Goal: Information Seeking & Learning: Learn about a topic

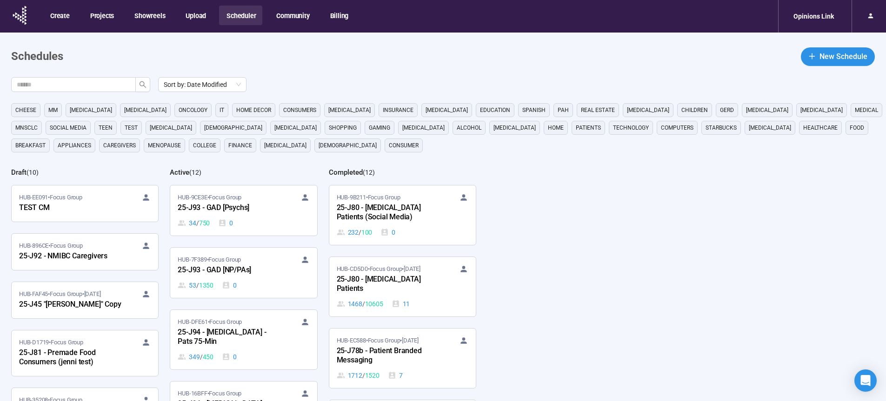
click at [237, 15] on button "Scheduler" at bounding box center [240, 16] width 43 height 20
click at [111, 82] on input "text" at bounding box center [70, 85] width 106 height 10
type input "**"
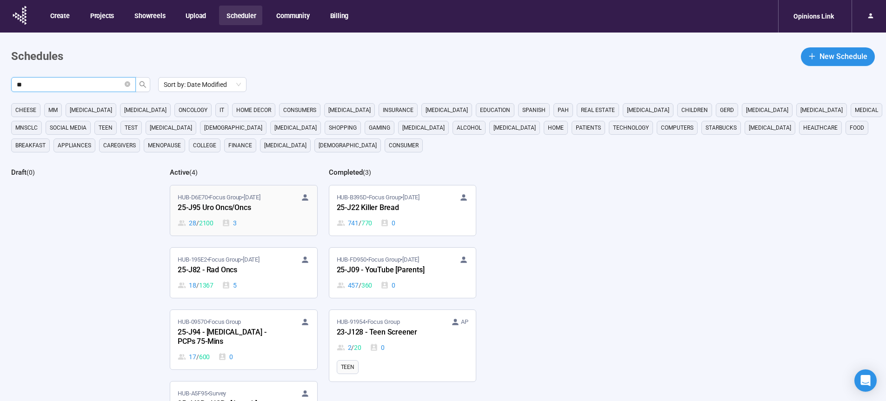
click at [236, 208] on div "25-J95 Uro Oncs/Oncs" at bounding box center [229, 208] width 102 height 12
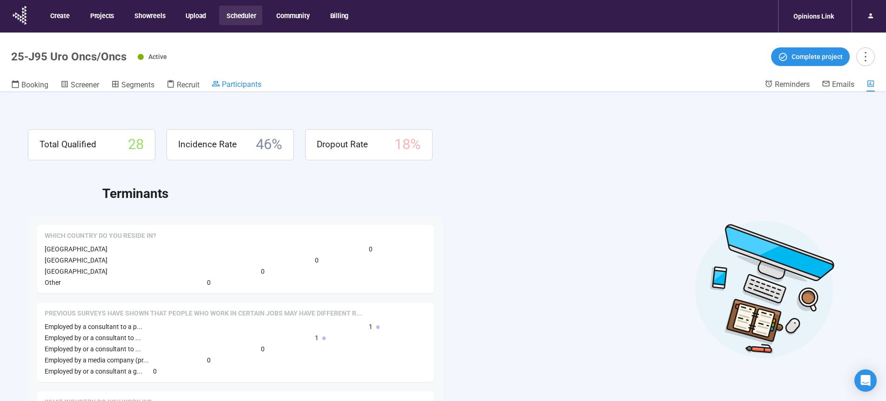
click at [238, 85] on span "Participants" at bounding box center [242, 84] width 40 height 9
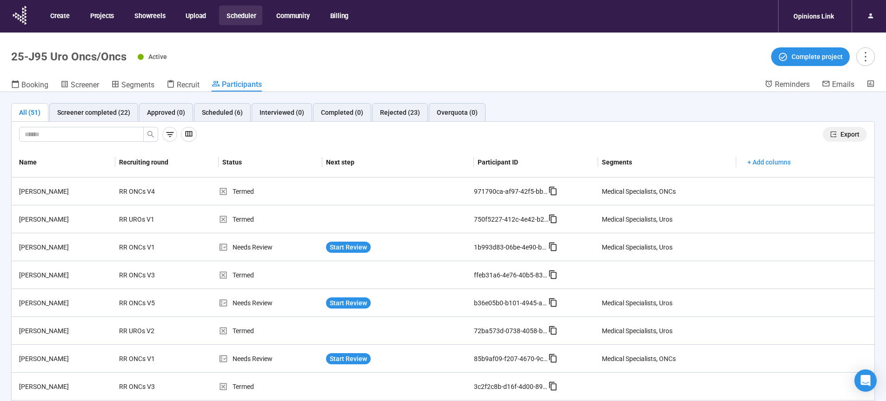
click at [845, 137] on span "Export" at bounding box center [850, 134] width 19 height 10
click at [244, 18] on button "Scheduler" at bounding box center [240, 16] width 43 height 20
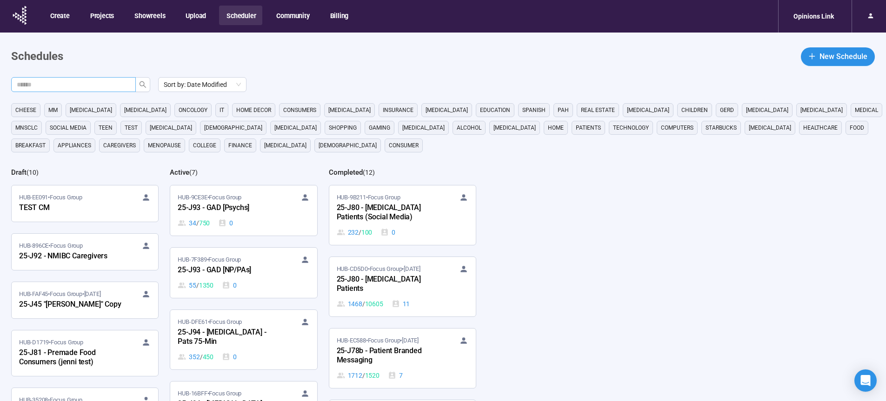
click at [119, 86] on input "text" at bounding box center [70, 85] width 106 height 10
type input "**"
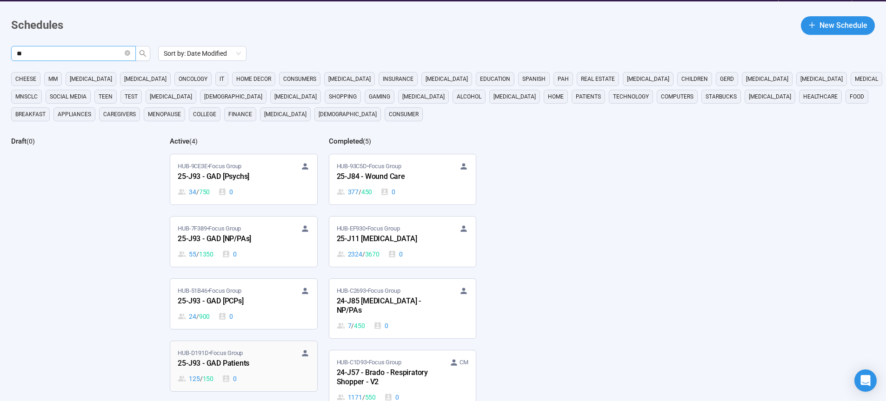
scroll to position [77, 0]
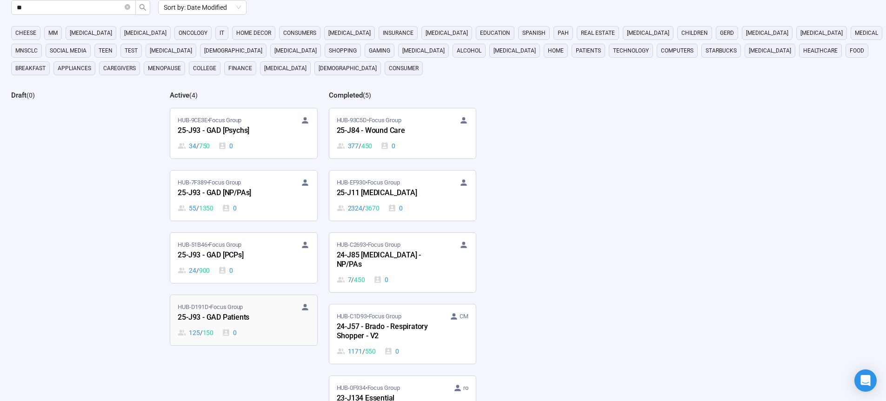
click at [235, 319] on div "25-J93 - GAD Patients" at bounding box center [229, 318] width 102 height 12
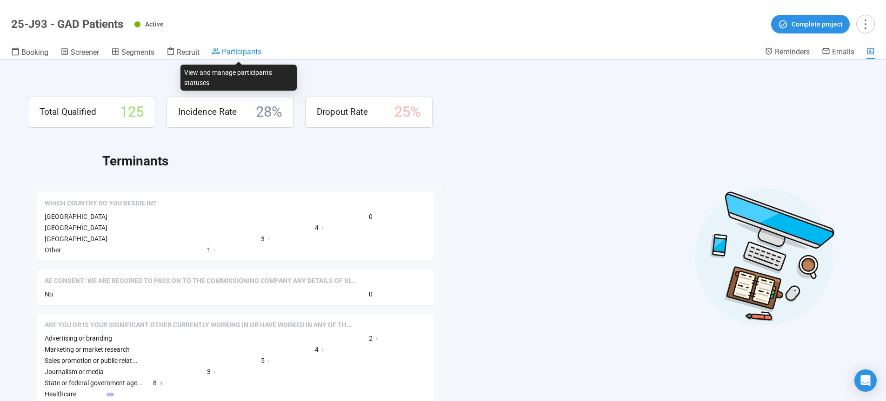
click at [247, 54] on span "Participants" at bounding box center [242, 51] width 40 height 9
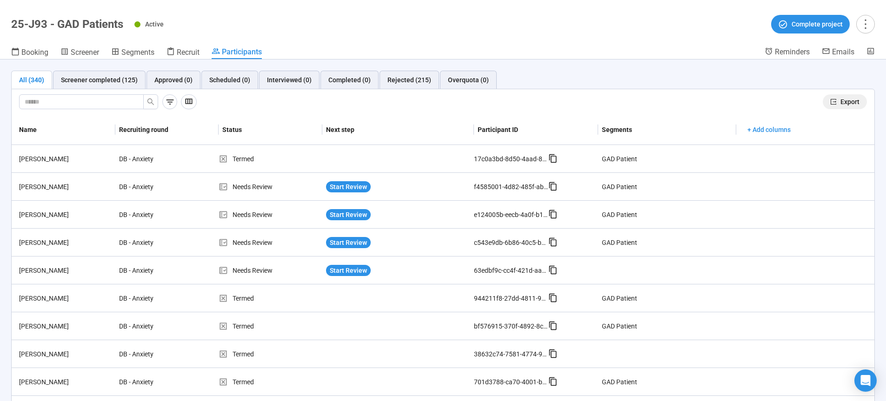
click at [848, 104] on span "Export" at bounding box center [850, 102] width 19 height 10
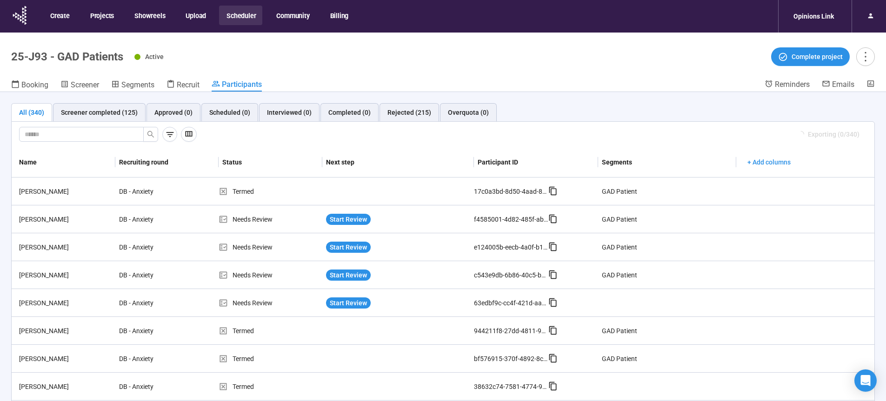
click at [247, 16] on button "Scheduler" at bounding box center [240, 16] width 43 height 20
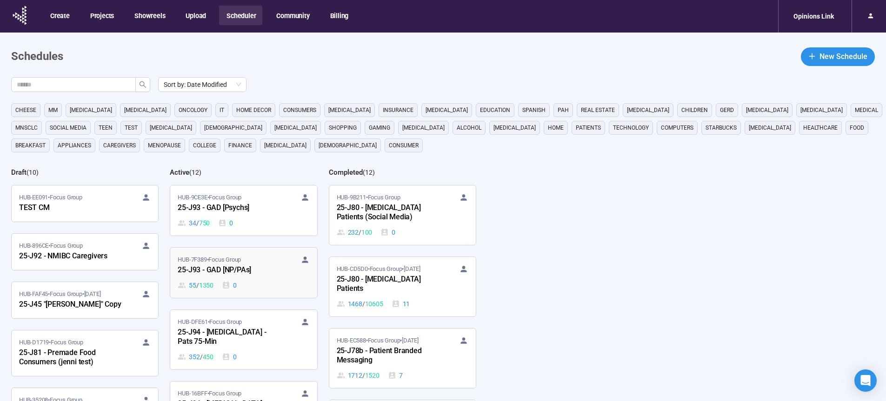
click at [234, 266] on div "25-J93 - GAD [NP/PAs]" at bounding box center [229, 271] width 102 height 12
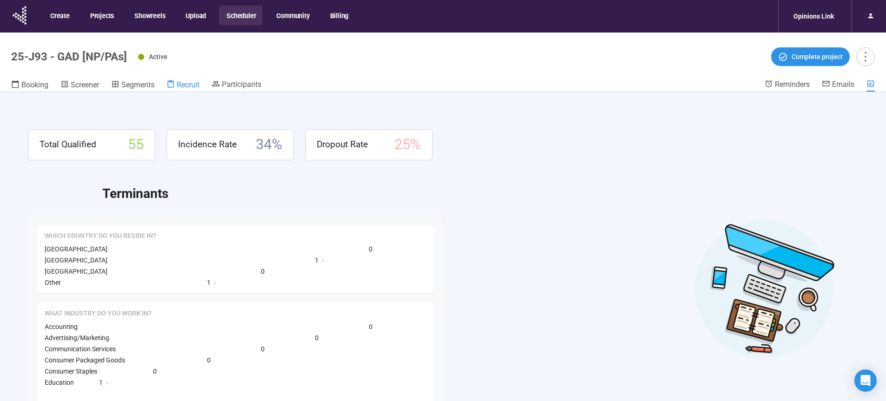
click at [196, 86] on span "Recruit" at bounding box center [188, 84] width 23 height 9
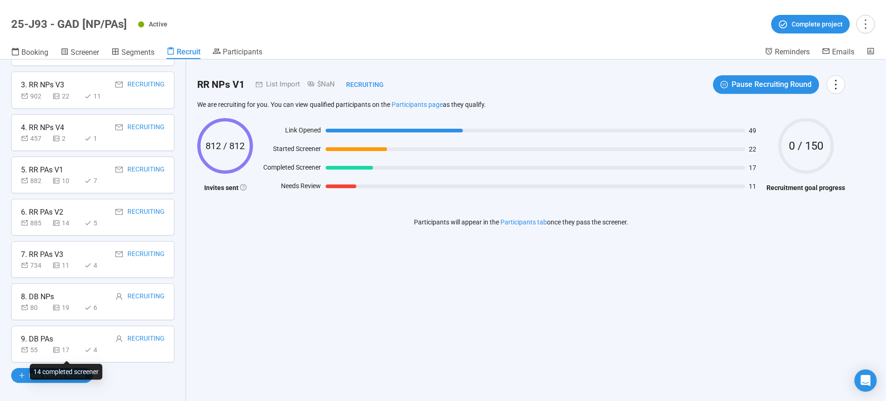
scroll to position [134, 0]
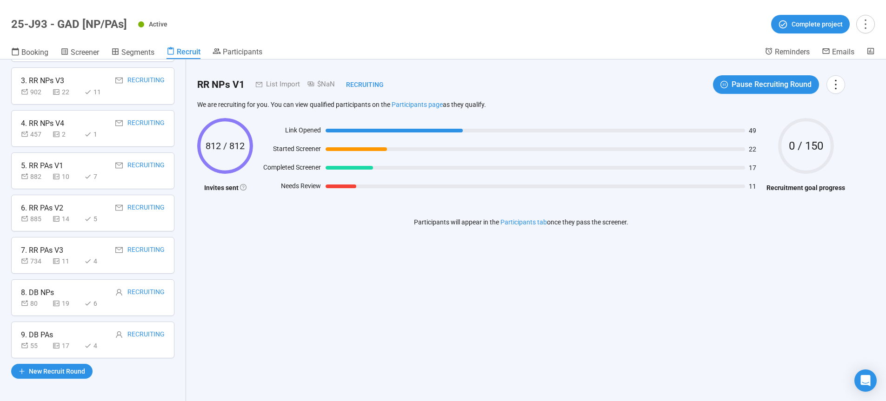
click at [90, 287] on div "8. DB NPs Recruiting 80 19 6" at bounding box center [92, 298] width 163 height 37
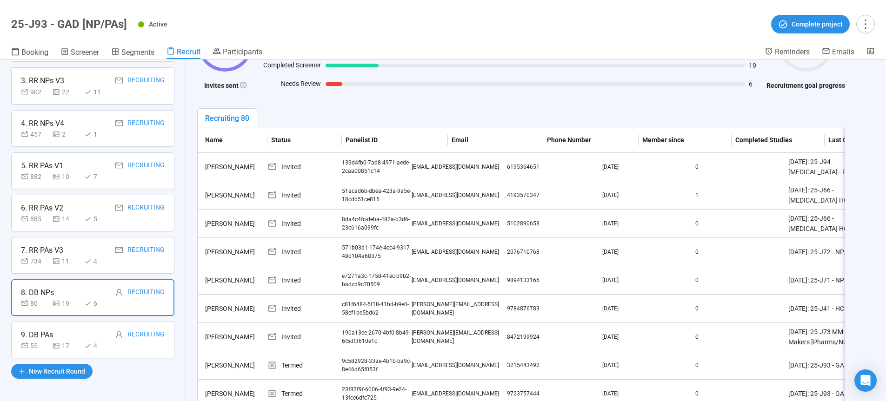
scroll to position [197, 0]
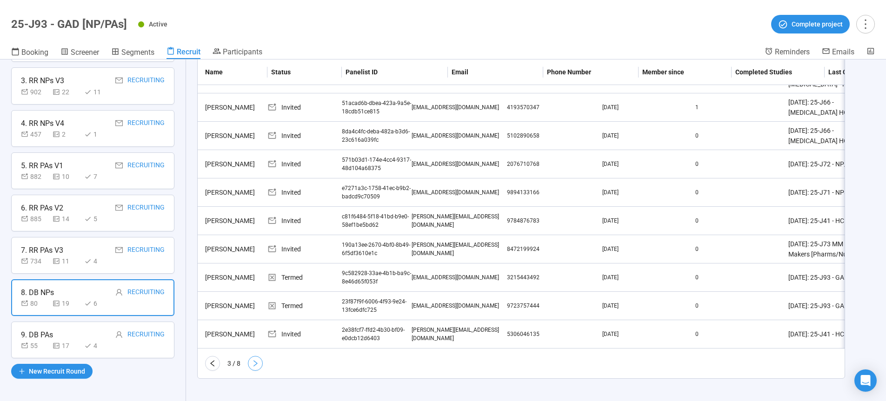
click at [257, 364] on icon "right" at bounding box center [256, 364] width 4 height 7
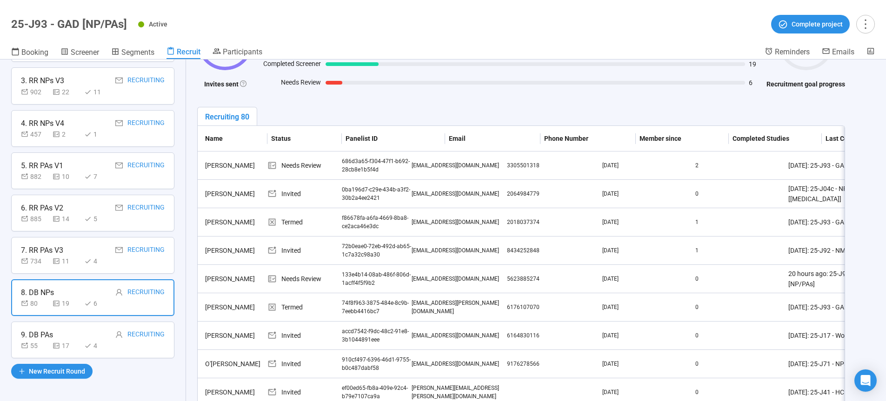
scroll to position [189, 0]
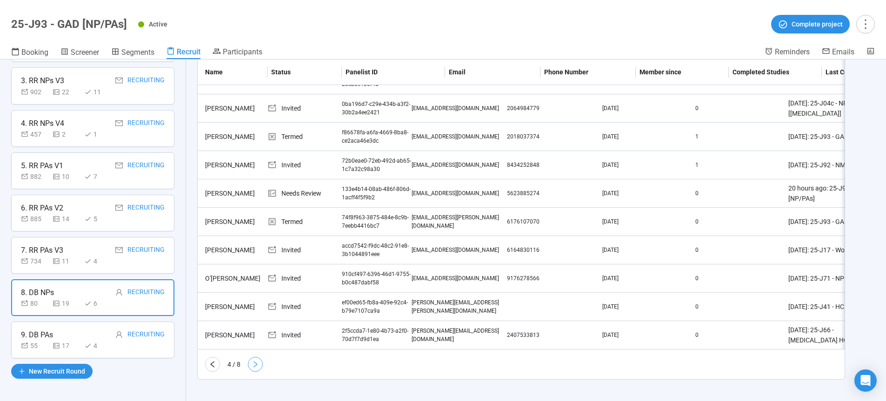
click at [255, 368] on icon "right" at bounding box center [255, 364] width 7 height 7
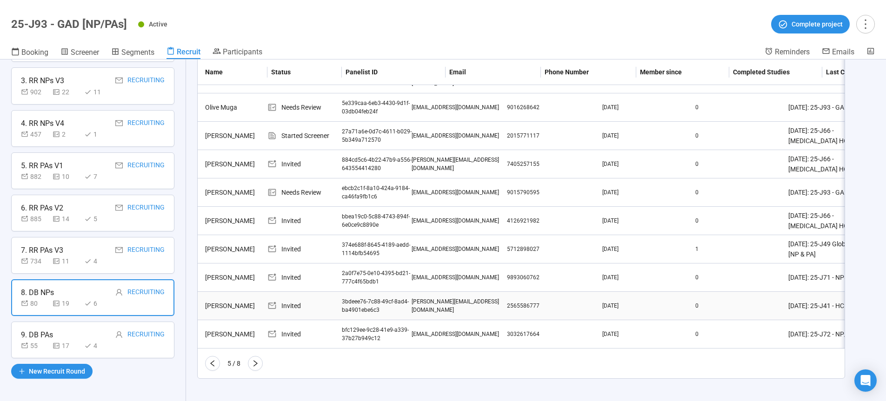
scroll to position [197, 0]
click at [256, 363] on icon "right" at bounding box center [256, 364] width 4 height 7
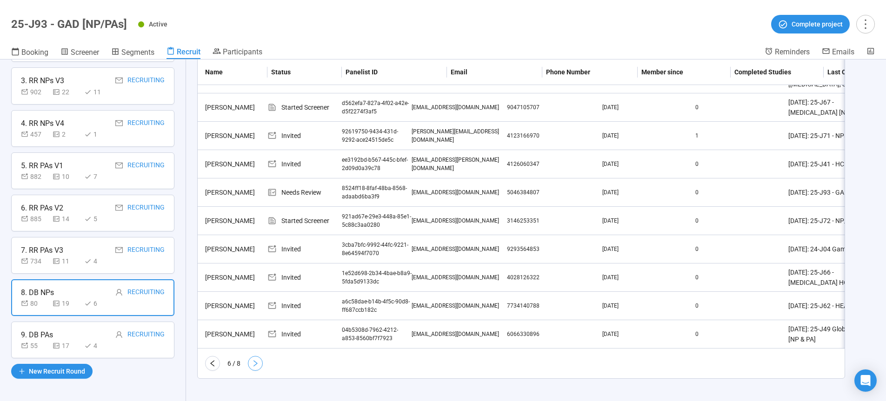
click at [253, 363] on icon "right" at bounding box center [255, 363] width 7 height 7
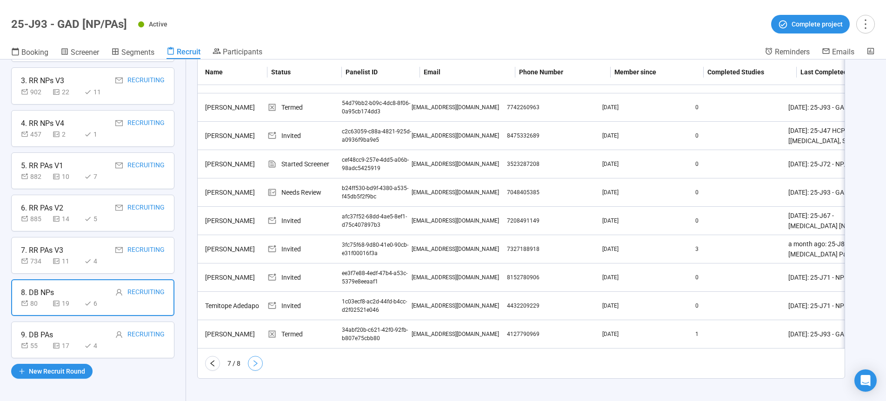
click at [256, 366] on icon "right" at bounding box center [255, 363] width 7 height 7
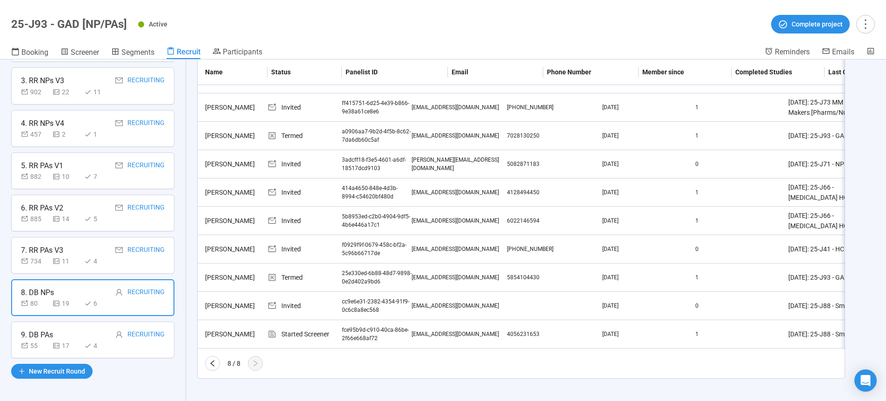
click at [69, 336] on div "9. DB PAs Recruiting" at bounding box center [93, 335] width 144 height 12
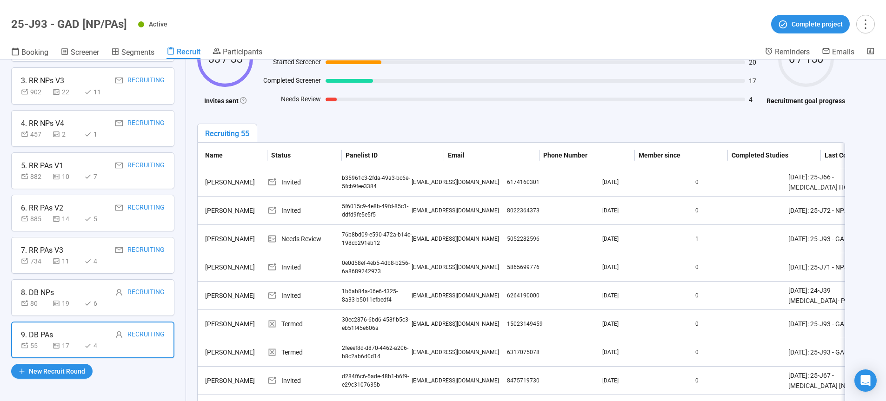
scroll to position [182, 0]
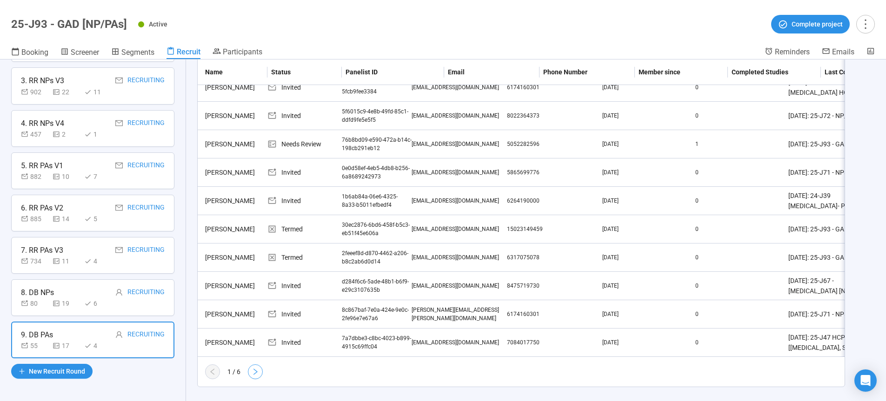
click at [255, 376] on icon "right" at bounding box center [255, 371] width 7 height 7
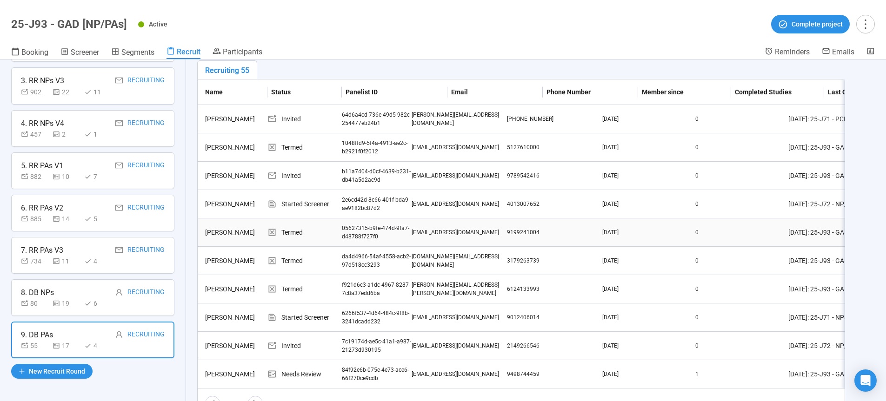
scroll to position [197, 0]
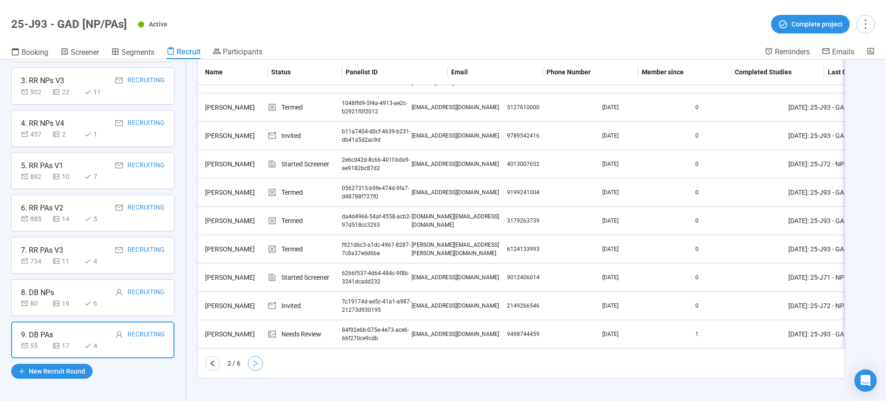
click at [255, 365] on icon "right" at bounding box center [255, 363] width 7 height 7
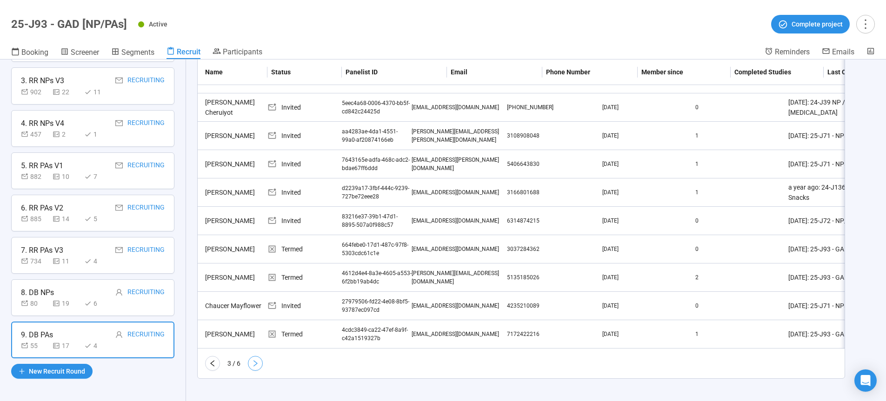
click at [260, 364] on button "button" at bounding box center [255, 363] width 15 height 15
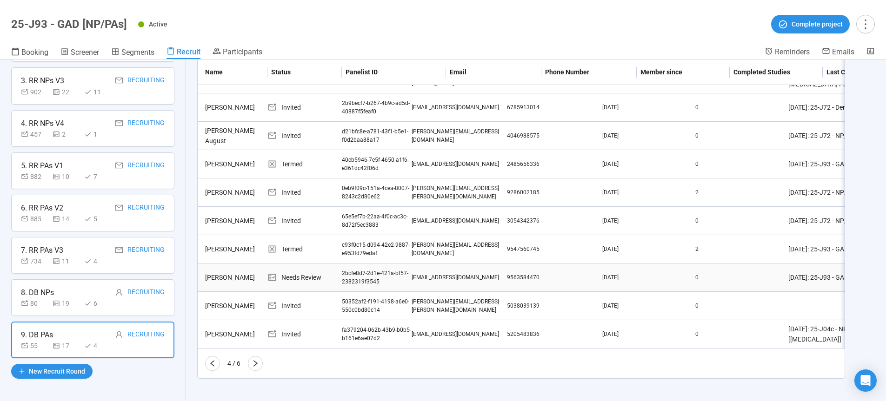
scroll to position [180, 0]
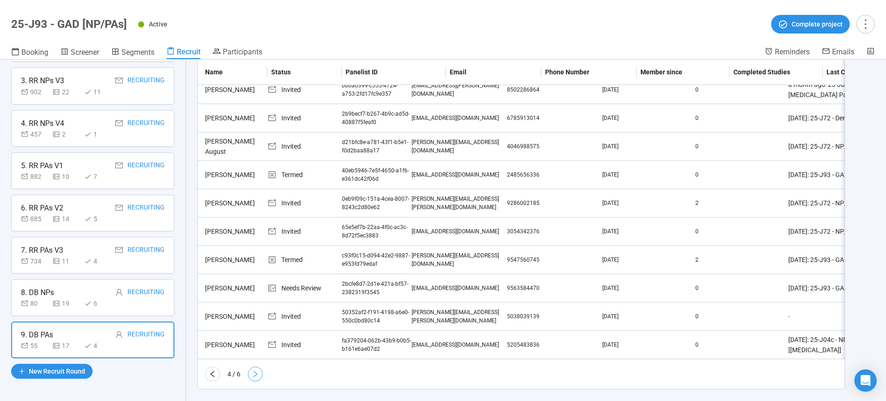
click at [258, 367] on button "button" at bounding box center [255, 374] width 15 height 15
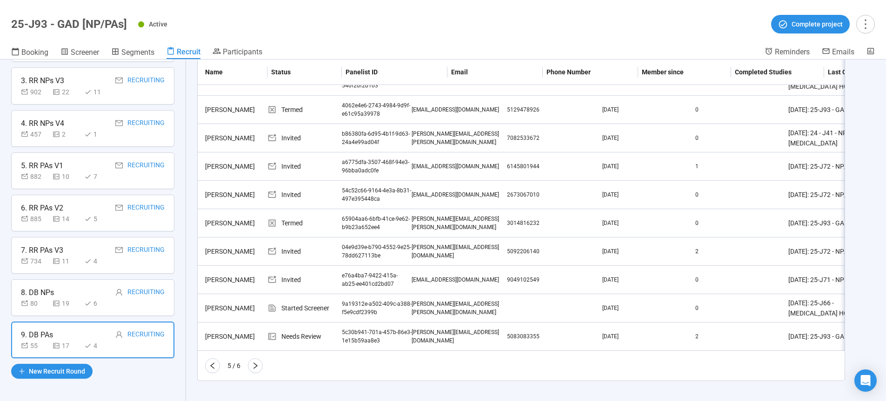
scroll to position [197, 0]
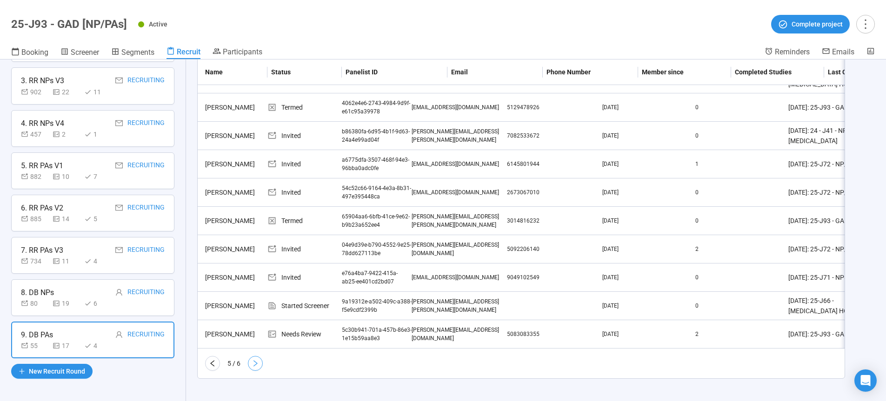
click at [256, 363] on icon "right" at bounding box center [256, 364] width 4 height 7
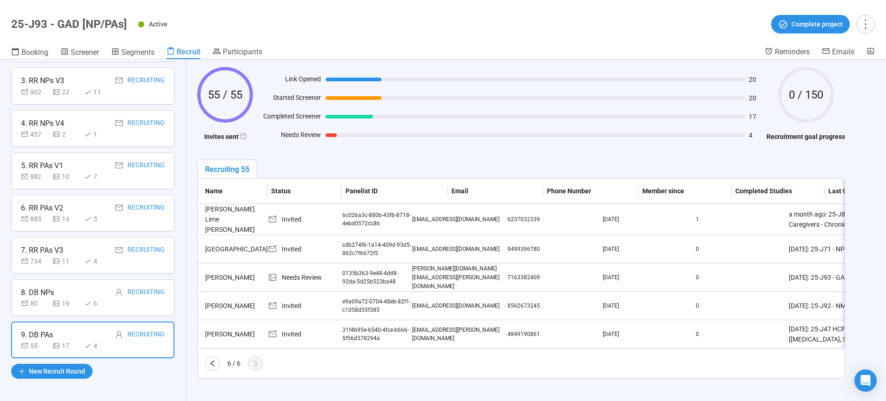
scroll to position [55, 0]
click at [75, 299] on div "8. DB NPs Recruiting" at bounding box center [93, 293] width 144 height 12
click at [75, 290] on div "8. DB NPs Recruiting" at bounding box center [93, 293] width 144 height 12
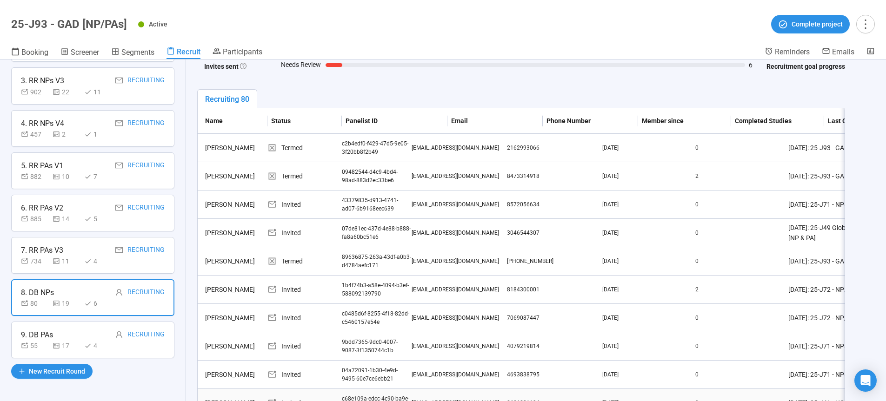
scroll to position [197, 0]
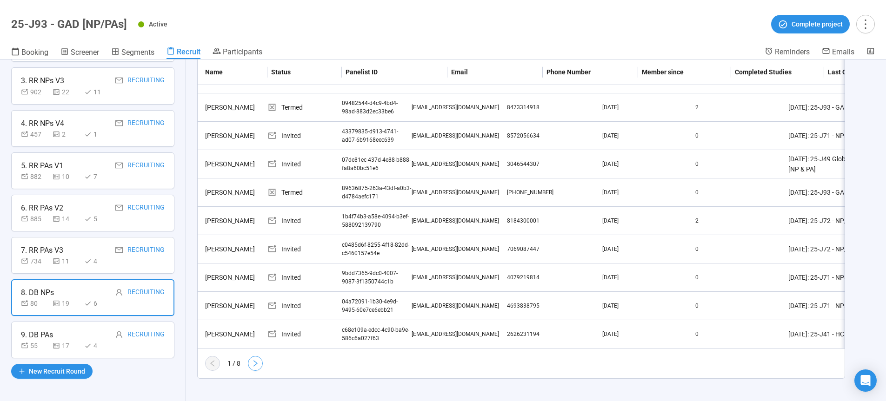
click at [254, 363] on icon "right" at bounding box center [255, 363] width 7 height 7
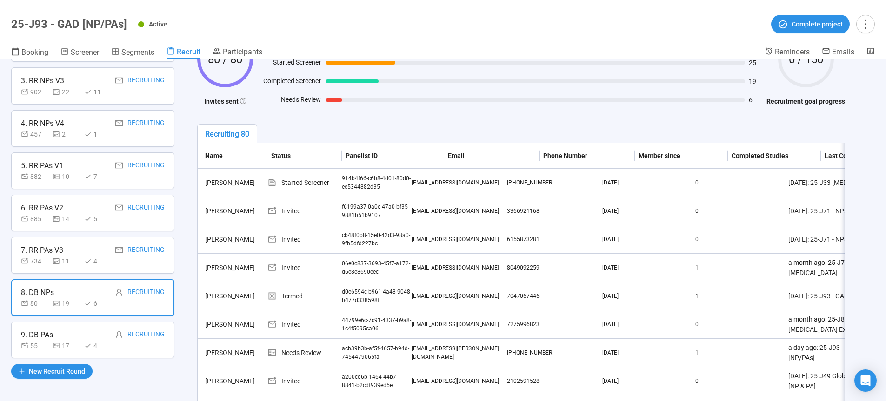
scroll to position [110, 0]
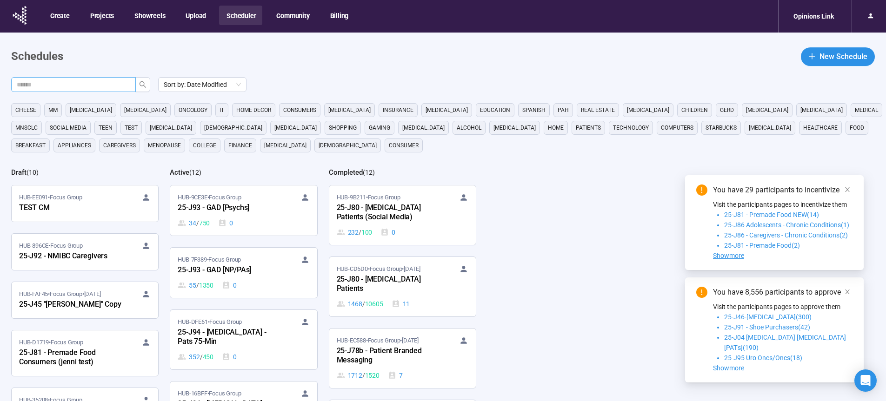
click at [112, 84] on input "text" at bounding box center [70, 85] width 106 height 10
type input "**"
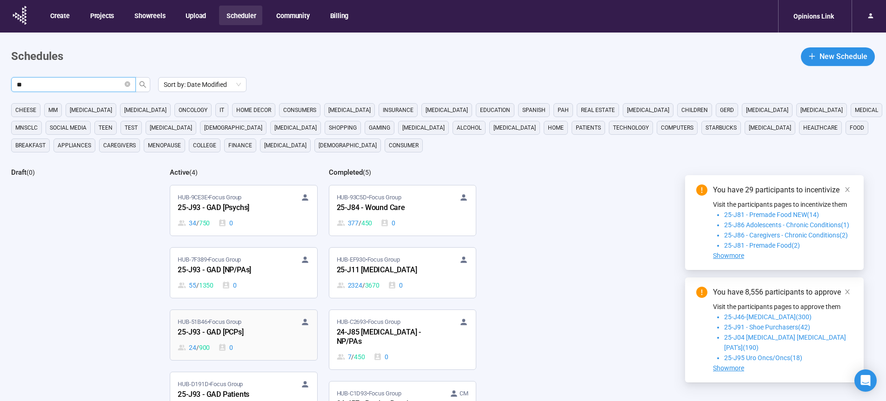
click at [230, 334] on div "25-J93 - GAD [PCPs]" at bounding box center [229, 333] width 102 height 12
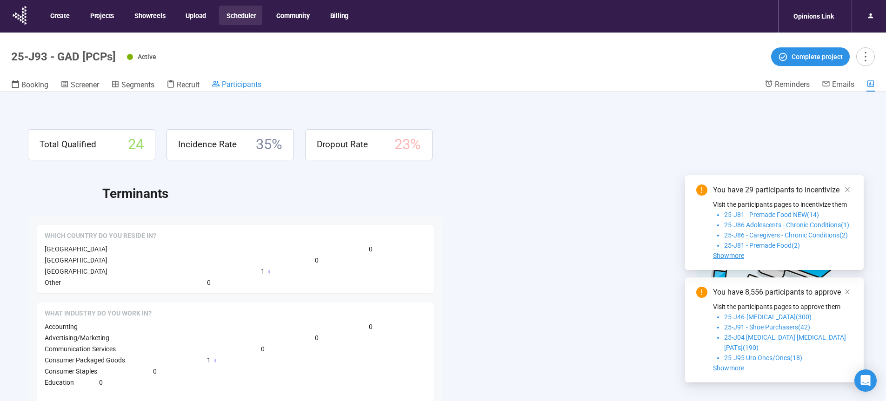
click at [254, 87] on span "Participants" at bounding box center [242, 84] width 40 height 9
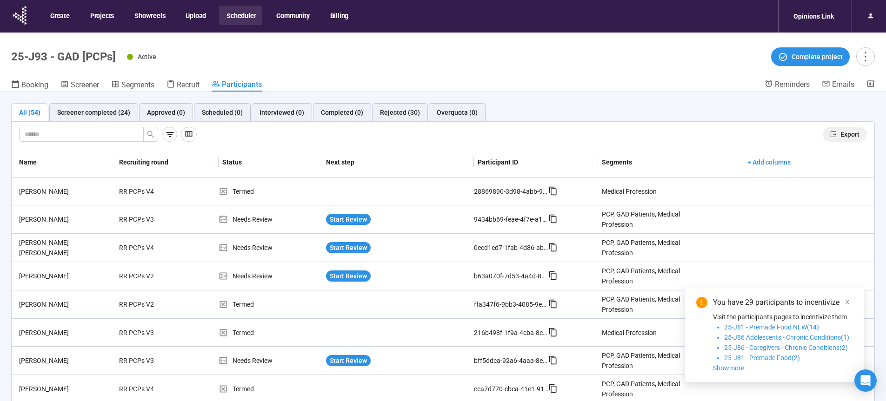
click at [831, 134] on button "Export" at bounding box center [845, 134] width 44 height 15
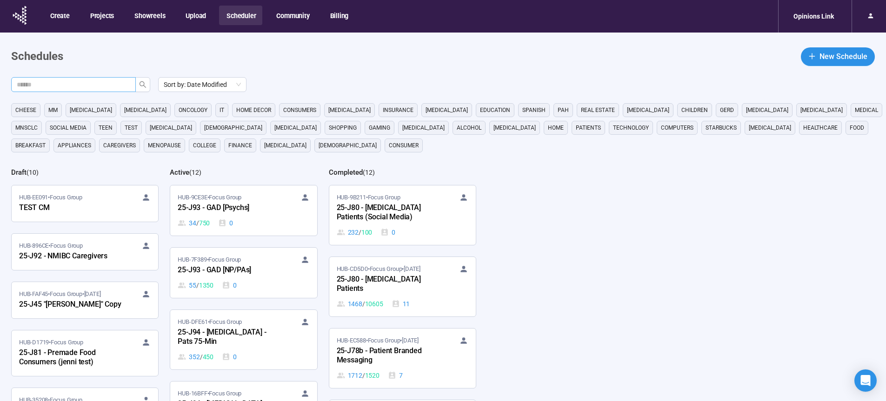
click at [94, 82] on input "text" at bounding box center [70, 85] width 106 height 10
type input "**"
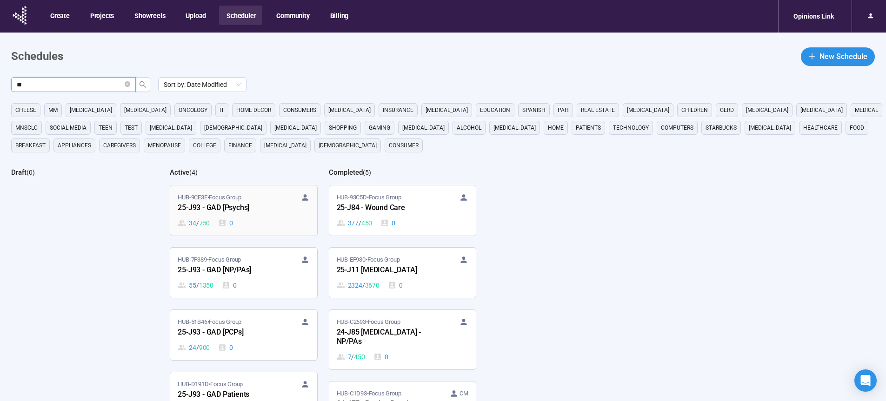
click at [213, 212] on div "25-J93 - GAD [Psychs]" at bounding box center [229, 208] width 102 height 12
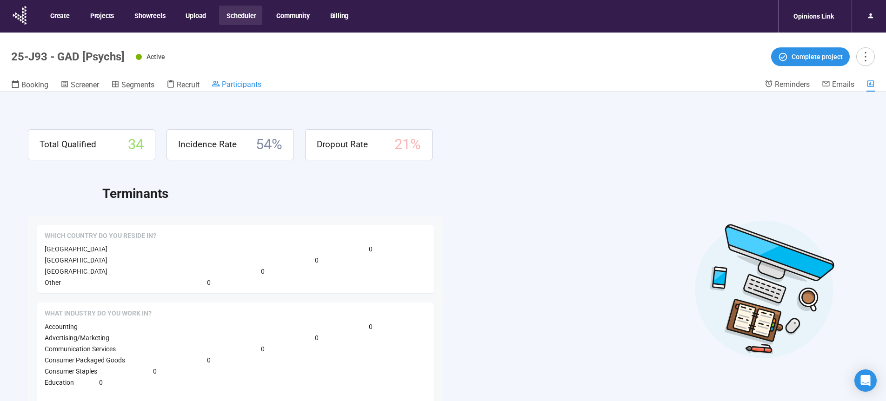
click at [236, 85] on span "Participants" at bounding box center [242, 84] width 40 height 9
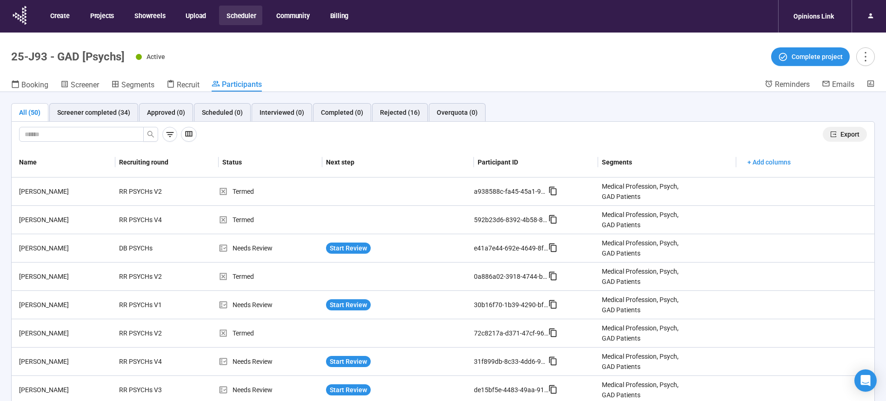
click at [845, 133] on span "Export" at bounding box center [850, 134] width 19 height 10
click at [841, 137] on span "Export" at bounding box center [850, 134] width 19 height 10
click at [241, 15] on button "Scheduler" at bounding box center [240, 16] width 43 height 20
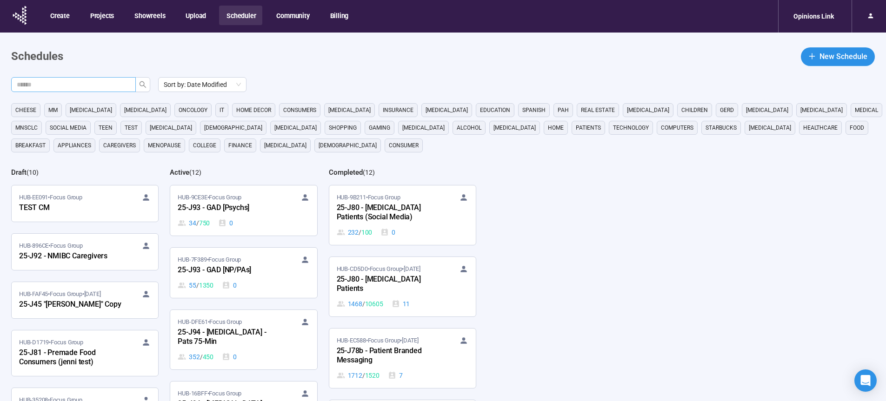
click at [100, 85] on input "text" at bounding box center [70, 85] width 106 height 10
type input "**"
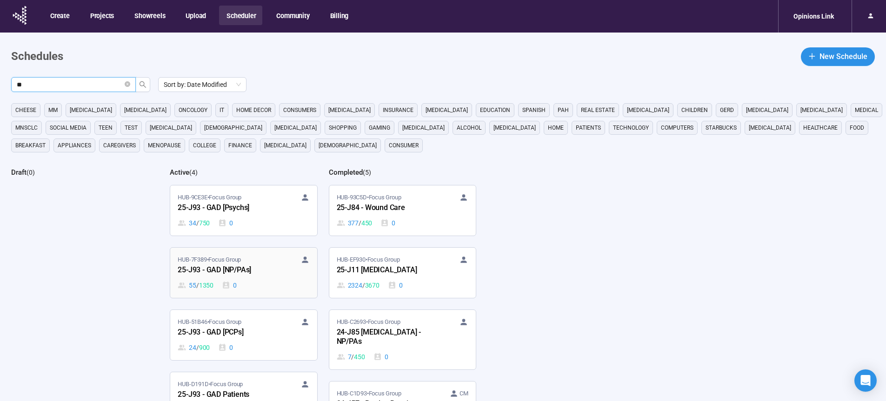
click at [229, 274] on div "25-J93 - GAD [NP/PAs]" at bounding box center [229, 271] width 102 height 12
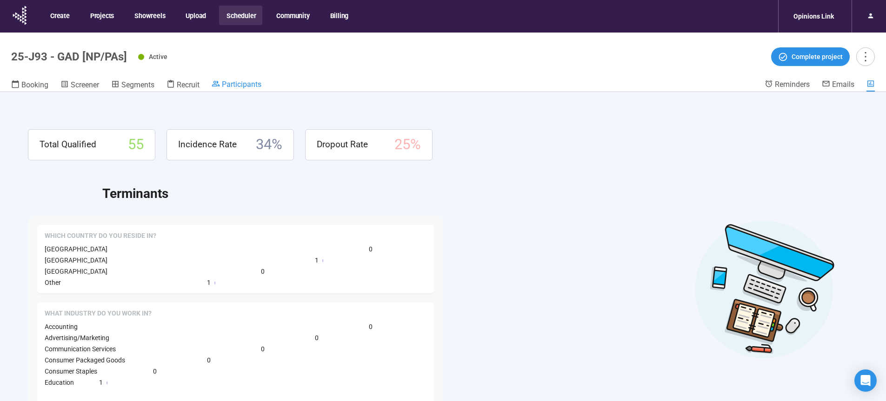
click at [244, 85] on span "Participants" at bounding box center [242, 84] width 40 height 9
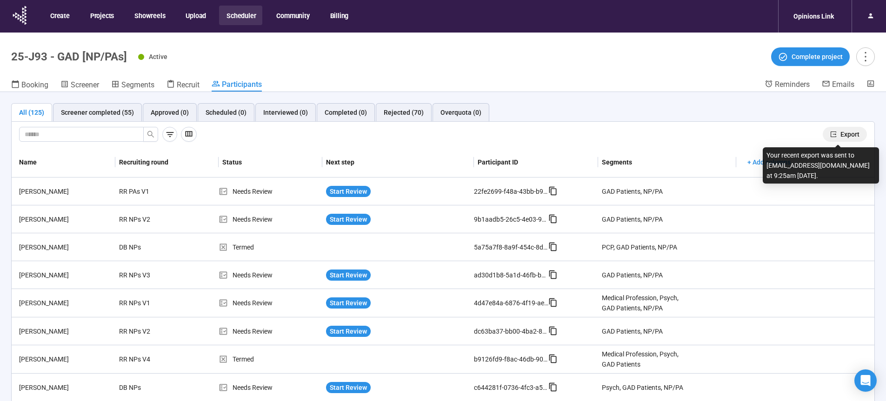
click at [841, 136] on span "Export" at bounding box center [850, 134] width 19 height 10
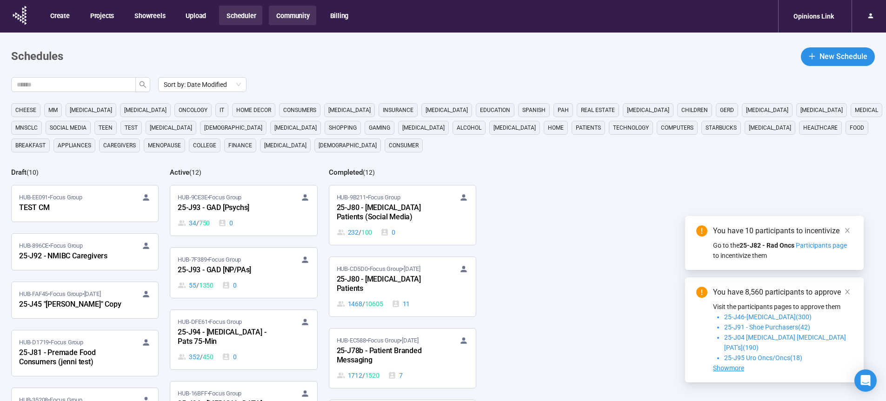
click at [292, 9] on button "Community" at bounding box center [292, 16] width 47 height 20
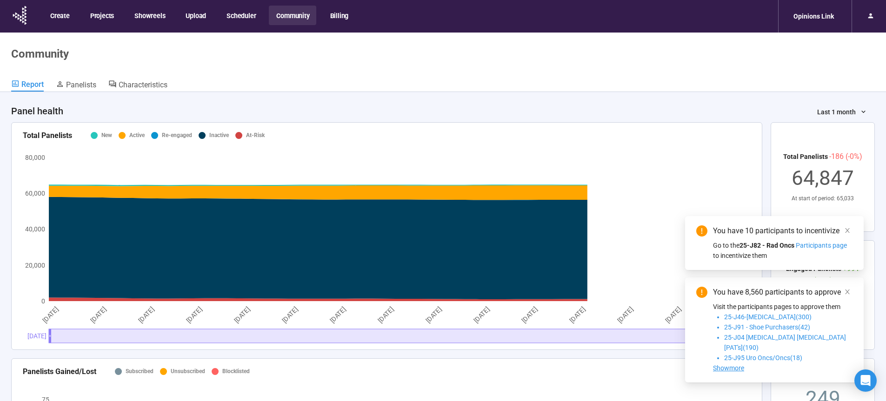
drag, startPoint x: 67, startPoint y: 73, endPoint x: 72, endPoint y: 79, distance: 7.6
click at [67, 74] on header "Community Report Panelists Characteristics" at bounding box center [443, 63] width 886 height 60
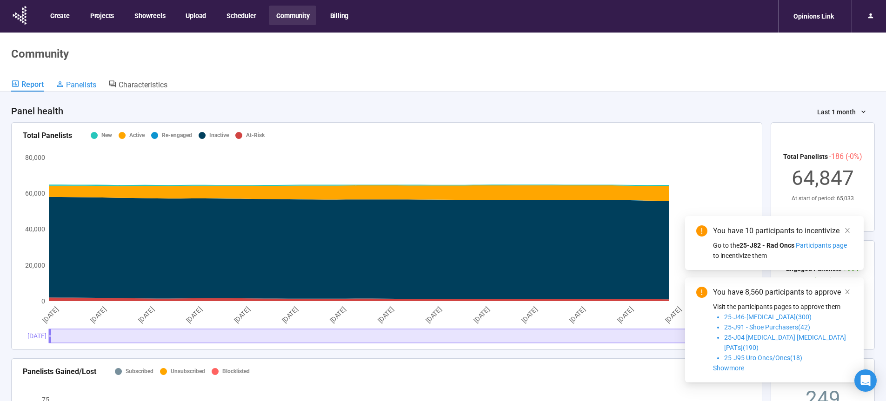
click at [74, 80] on span "Panelists" at bounding box center [81, 84] width 30 height 9
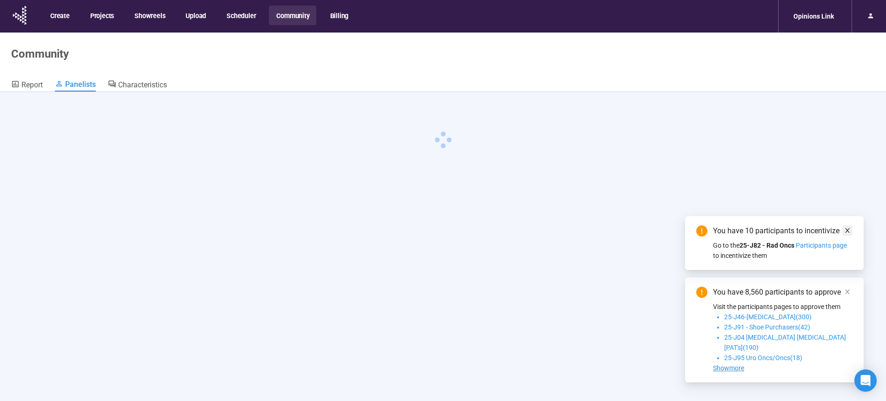
click at [849, 233] on icon "close" at bounding box center [847, 230] width 5 height 5
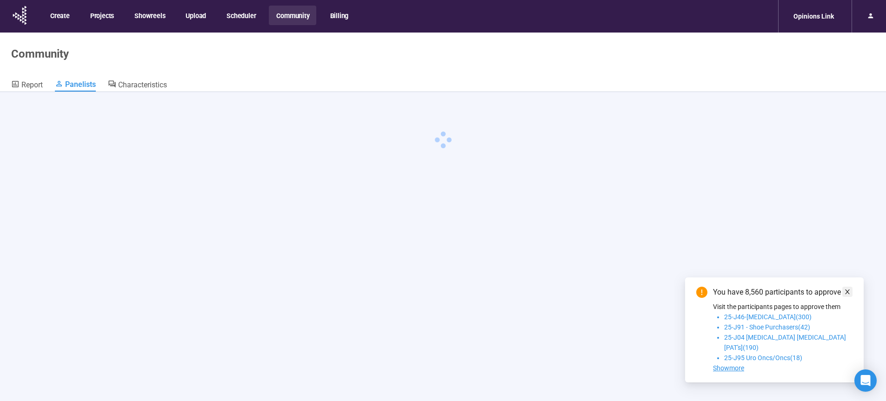
click at [848, 295] on icon "close" at bounding box center [847, 292] width 7 height 7
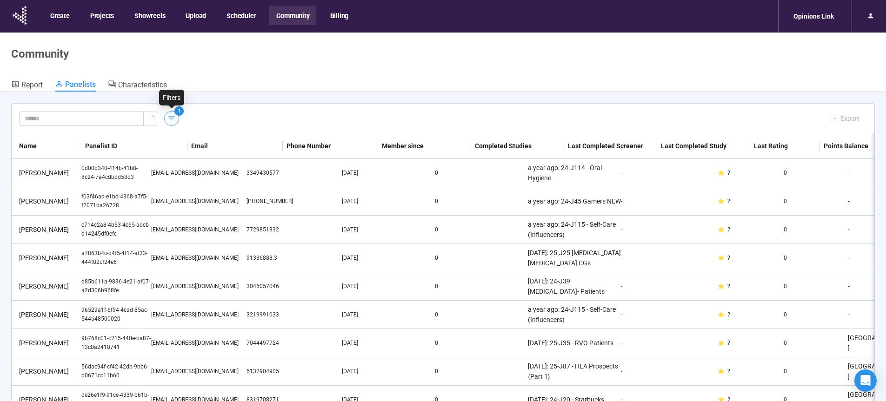
click at [174, 120] on icon "button" at bounding box center [171, 118] width 9 height 9
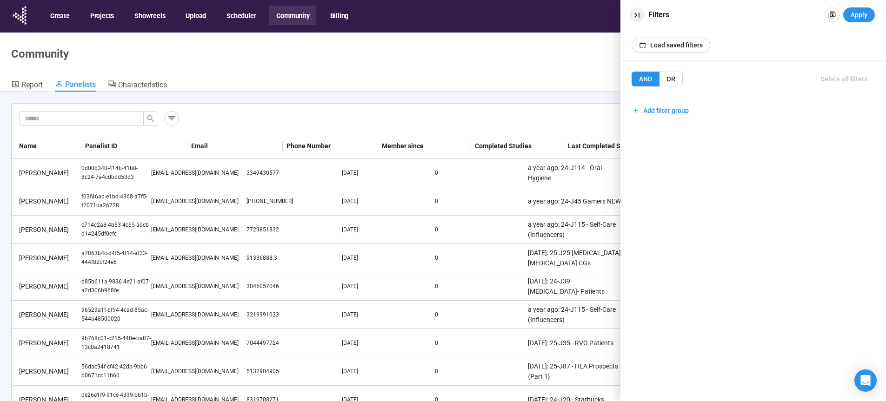
click at [637, 13] on icon "button" at bounding box center [637, 15] width 10 height 10
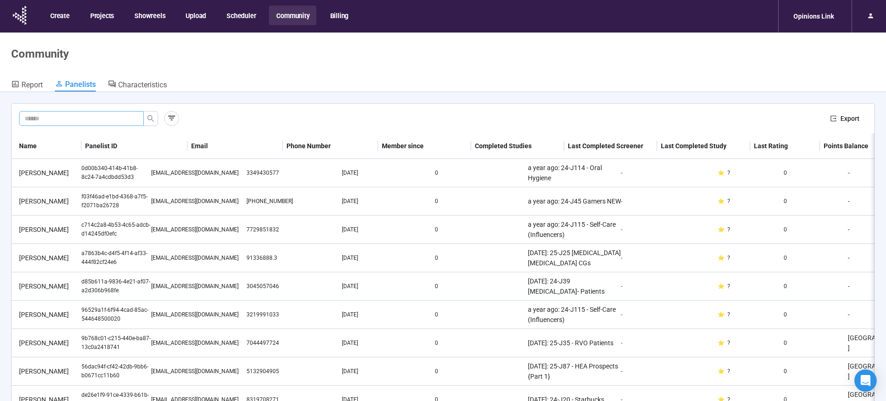
click at [115, 116] on input "text" at bounding box center [78, 119] width 106 height 10
paste input "**********"
click at [155, 120] on button "button" at bounding box center [150, 118] width 15 height 15
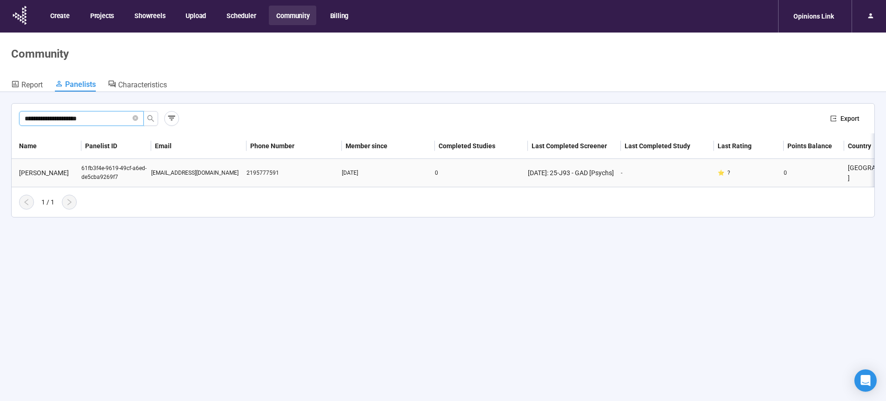
type input "**********"
click at [46, 174] on div "Mark Kalinich" at bounding box center [48, 173] width 66 height 10
click at [100, 174] on div "61fb3f4e-9619-49cf-a6ed-de5cba9269f7" at bounding box center [116, 173] width 70 height 18
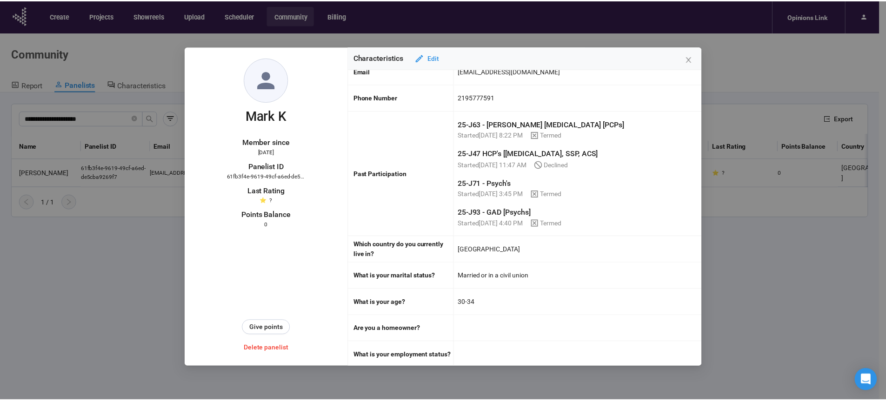
scroll to position [119, 0]
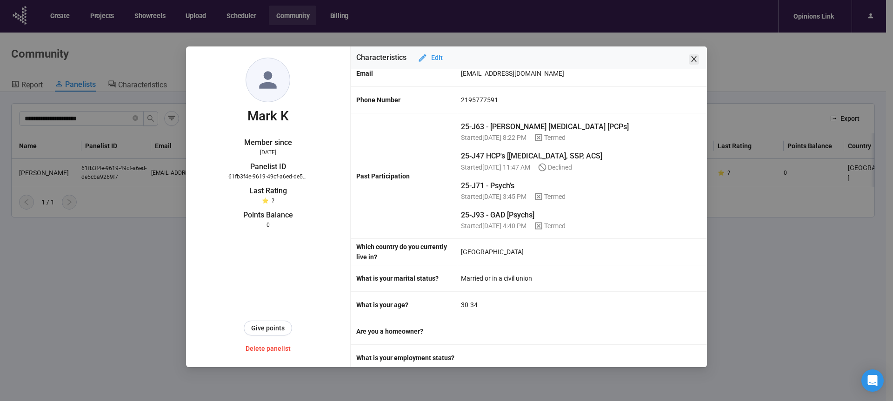
click at [695, 59] on icon "close" at bounding box center [693, 59] width 5 height 6
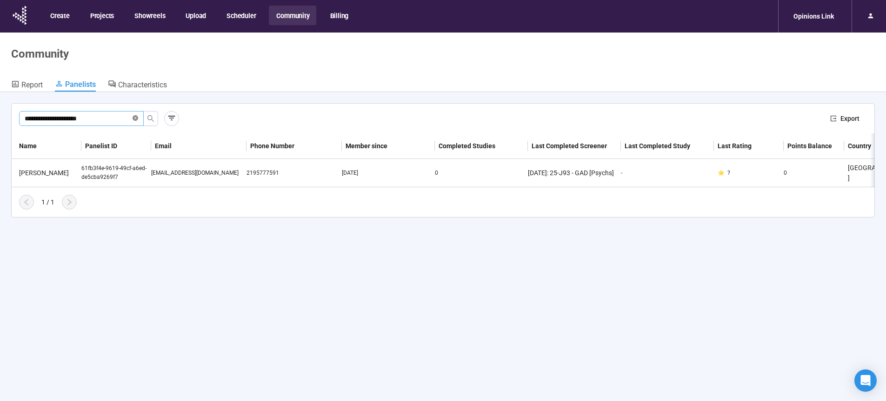
click at [135, 119] on icon "close-circle" at bounding box center [136, 118] width 6 height 6
click at [169, 118] on icon "button" at bounding box center [171, 118] width 9 height 9
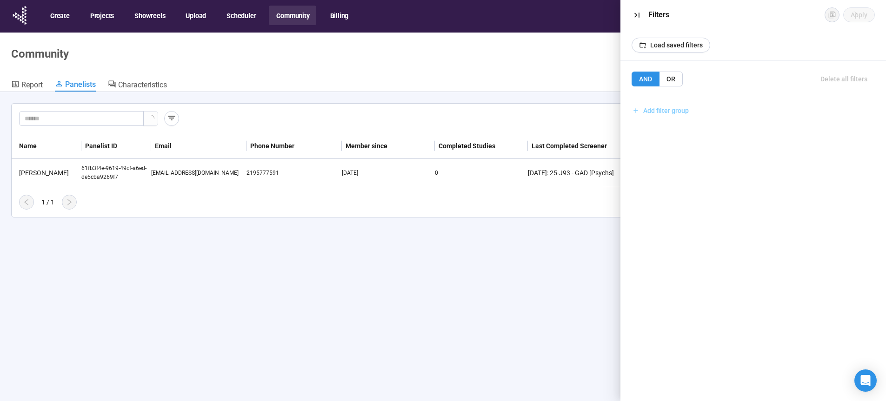
click at [651, 110] on span "Add filter group" at bounding box center [666, 111] width 46 height 10
click at [669, 127] on span "Add filter" at bounding box center [662, 131] width 27 height 10
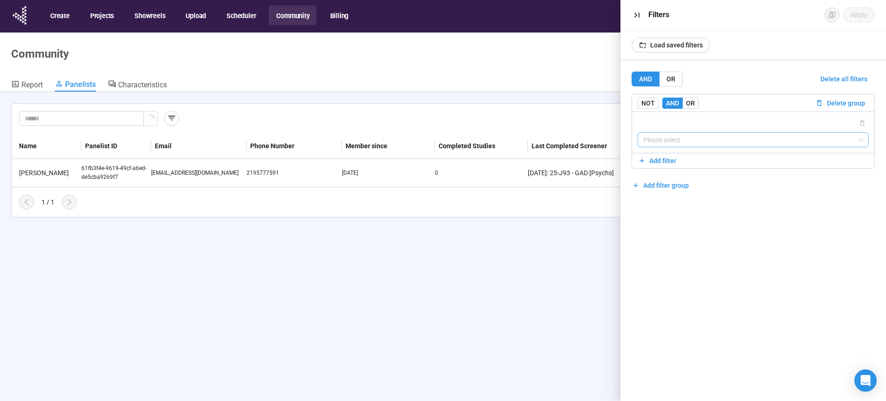
click at [668, 140] on input "search" at bounding box center [753, 140] width 220 height 14
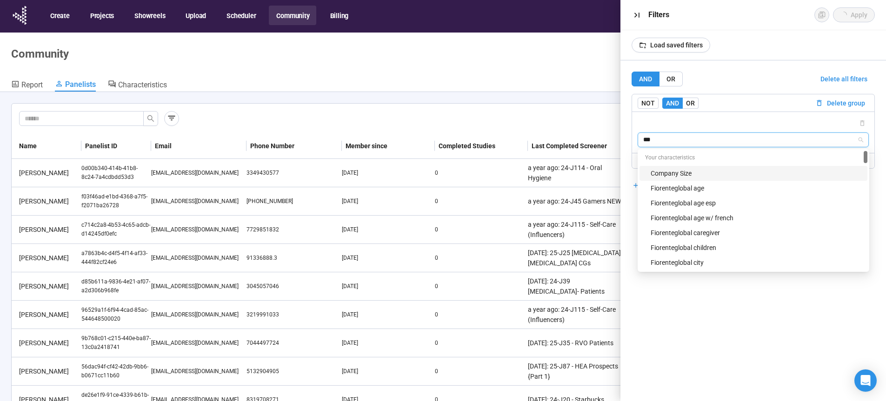
type input "****"
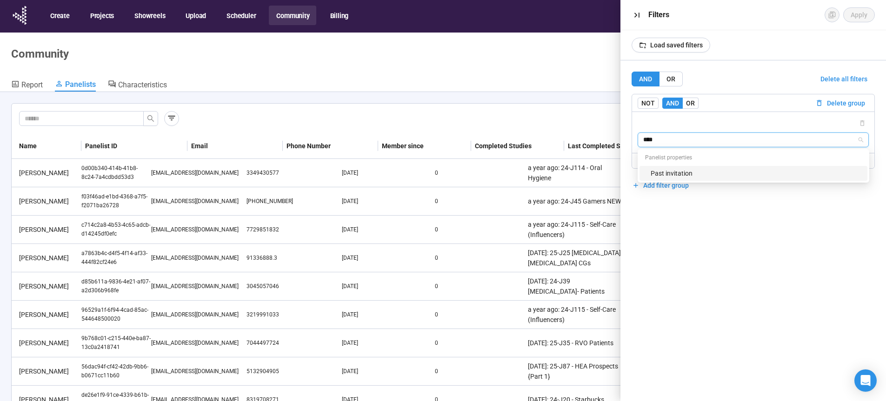
click at [671, 178] on div "Past invitation" at bounding box center [756, 173] width 211 height 10
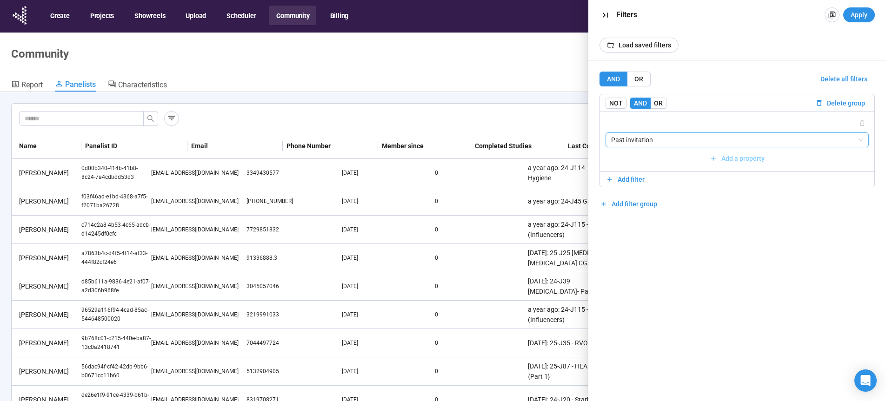
click at [727, 159] on span "Add a property" at bounding box center [742, 159] width 43 height 10
click at [658, 147] on div "Past invitation" at bounding box center [737, 140] width 263 height 15
click at [656, 157] on input "search" at bounding box center [744, 159] width 240 height 14
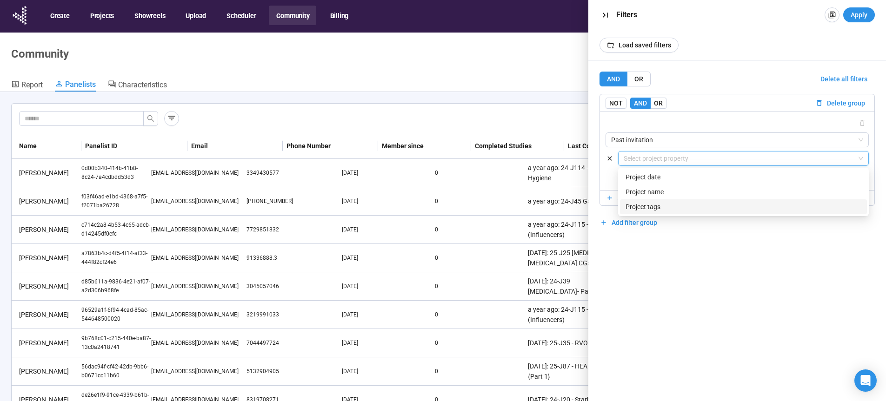
click at [704, 263] on div "AND OR Delete all filters NOT AND OR Delete group Past invitation {"type":"RESP…" at bounding box center [737, 230] width 298 height 341
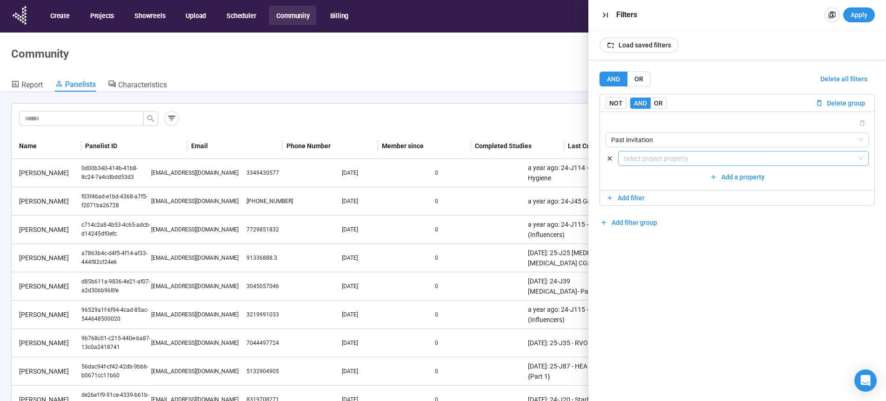
click at [669, 157] on input "search" at bounding box center [744, 159] width 240 height 14
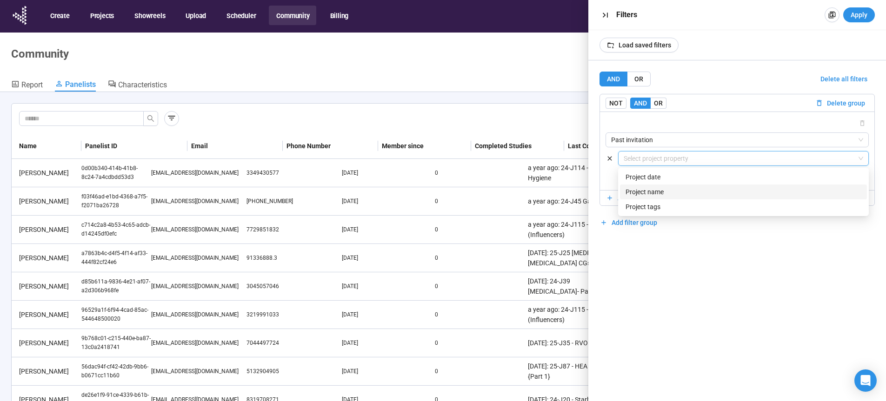
click at [659, 190] on div "Name" at bounding box center [744, 192] width 236 height 10
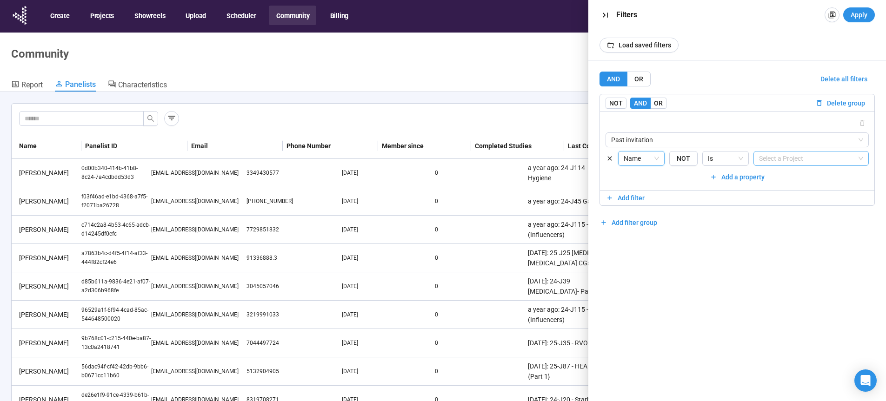
click at [796, 157] on div at bounding box center [806, 158] width 101 height 11
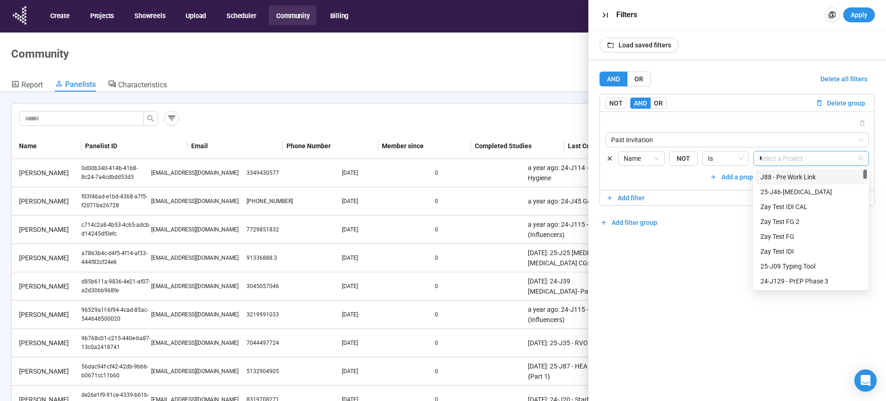
type input "**"
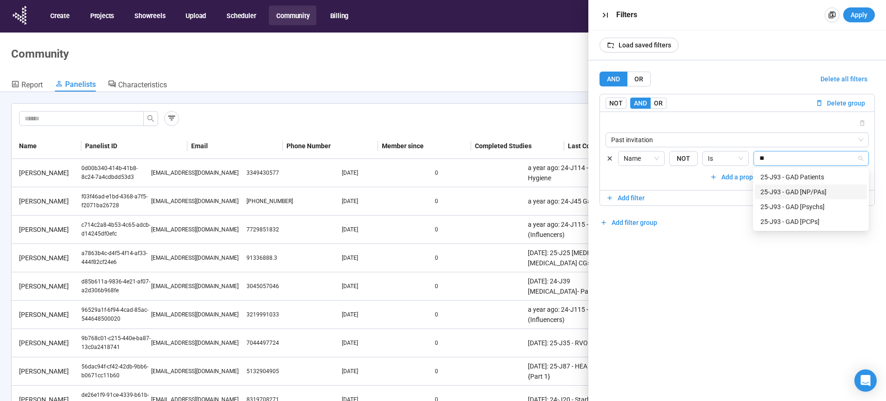
click at [803, 194] on div "25-J93 - GAD [NP/PAs]" at bounding box center [811, 192] width 101 height 10
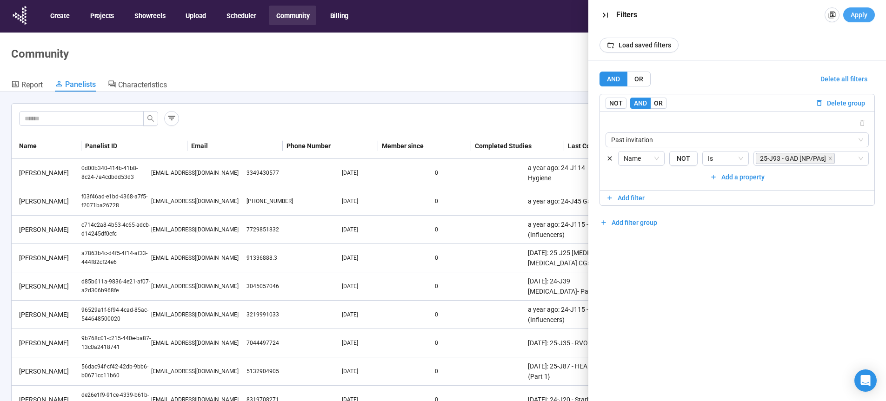
click at [859, 14] on span "Apply" at bounding box center [859, 15] width 17 height 10
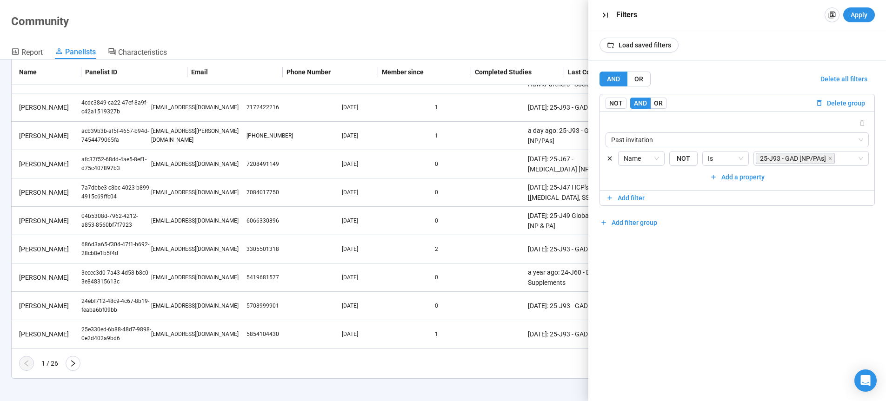
scroll to position [60, 0]
click at [607, 15] on icon "button" at bounding box center [606, 15] width 10 height 10
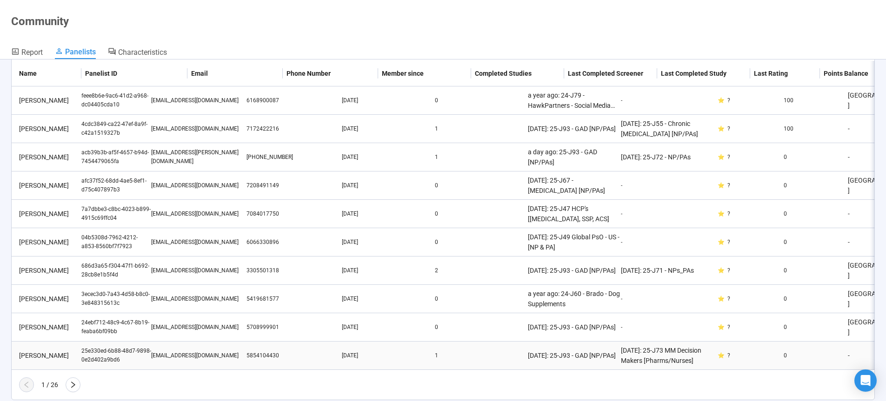
scroll to position [68, 0]
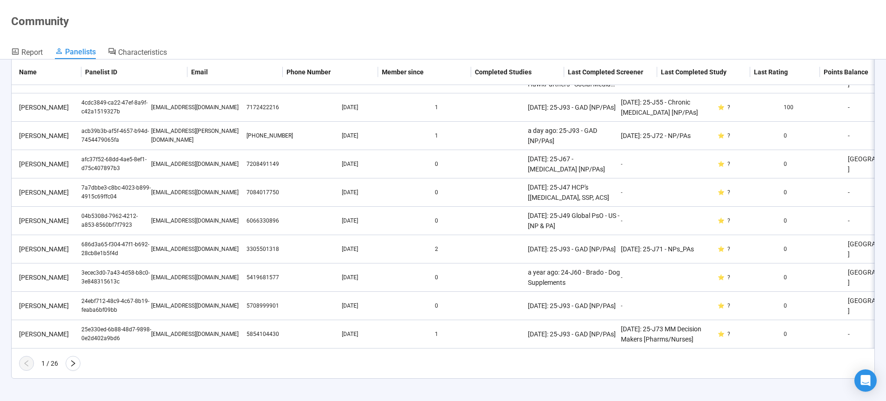
click at [74, 365] on icon "right" at bounding box center [72, 363] width 7 height 7
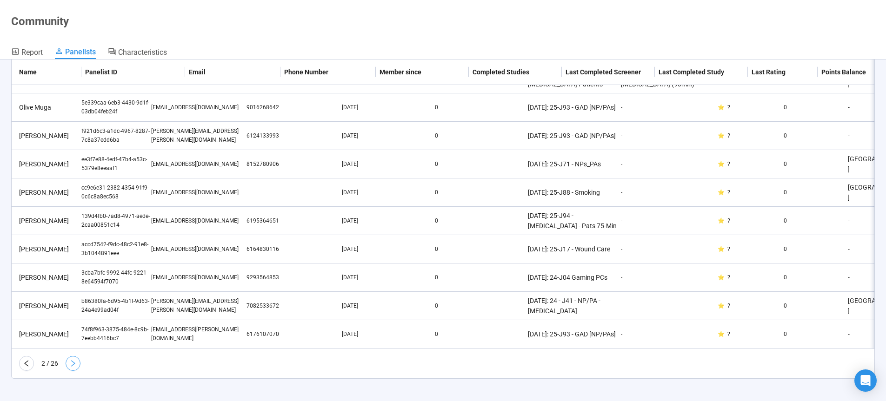
click at [75, 361] on icon "right" at bounding box center [72, 363] width 7 height 7
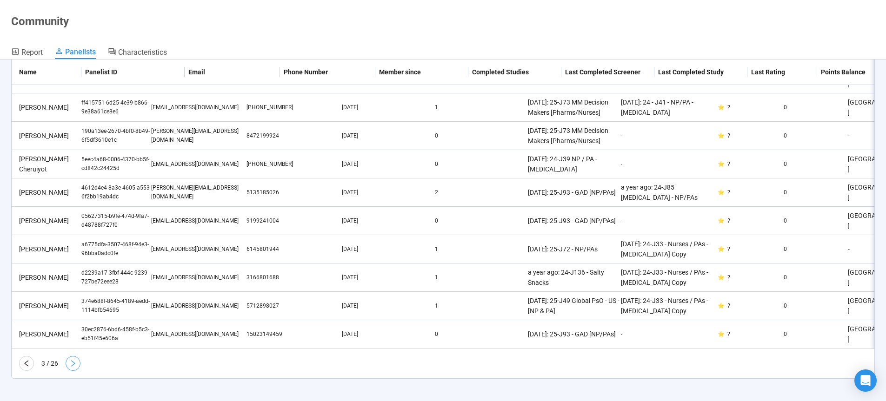
click at [76, 365] on icon "right" at bounding box center [72, 363] width 7 height 7
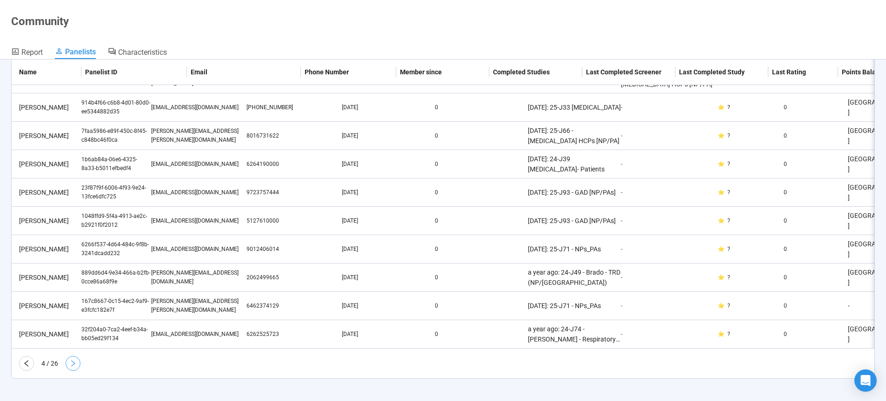
click at [75, 362] on icon "right" at bounding box center [72, 363] width 7 height 7
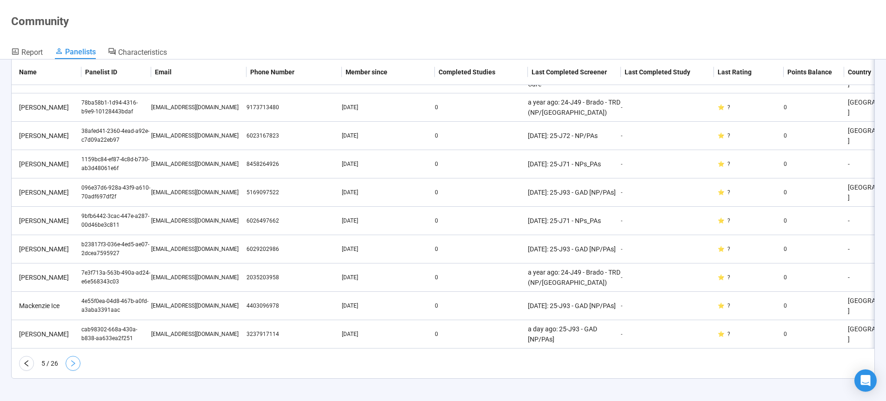
click at [75, 362] on icon "right" at bounding box center [72, 363] width 7 height 7
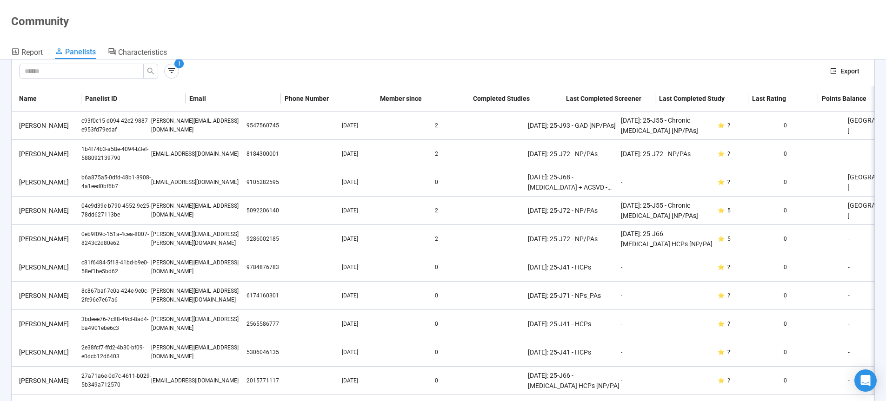
scroll to position [29, 0]
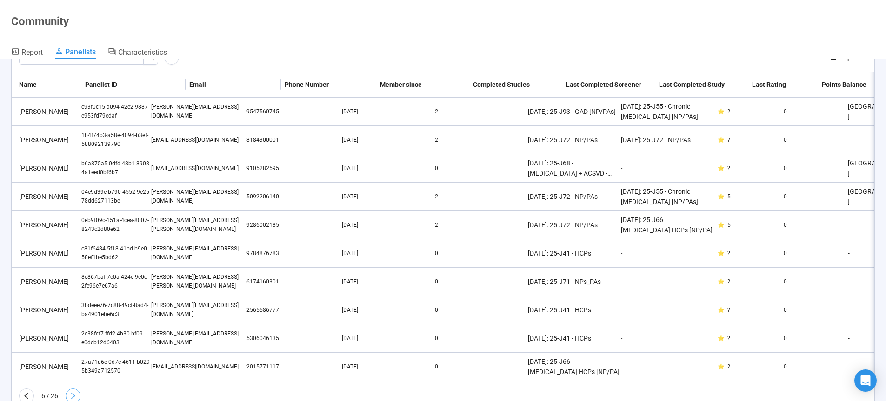
click at [74, 400] on icon "right" at bounding box center [72, 396] width 7 height 7
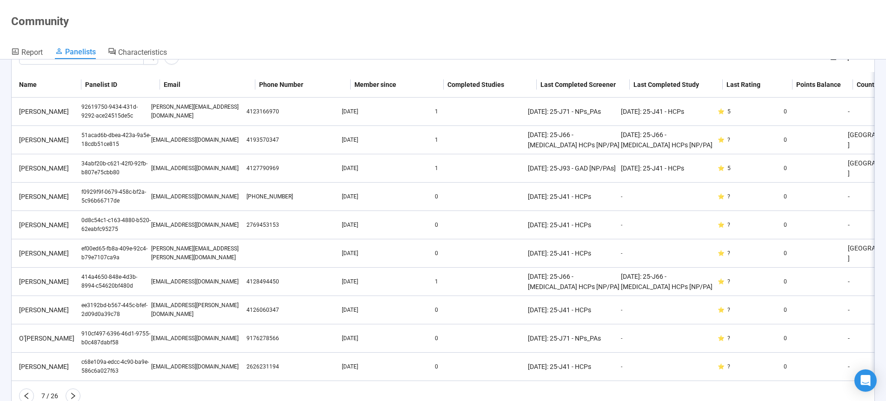
scroll to position [37, 0]
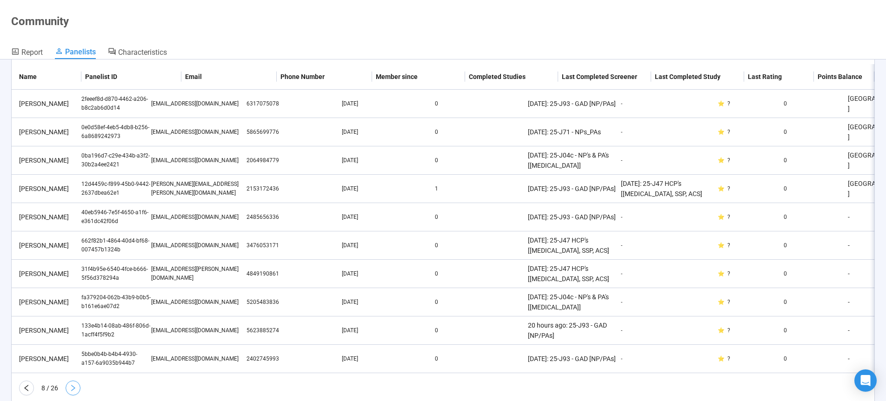
click at [73, 392] on icon "right" at bounding box center [72, 388] width 7 height 7
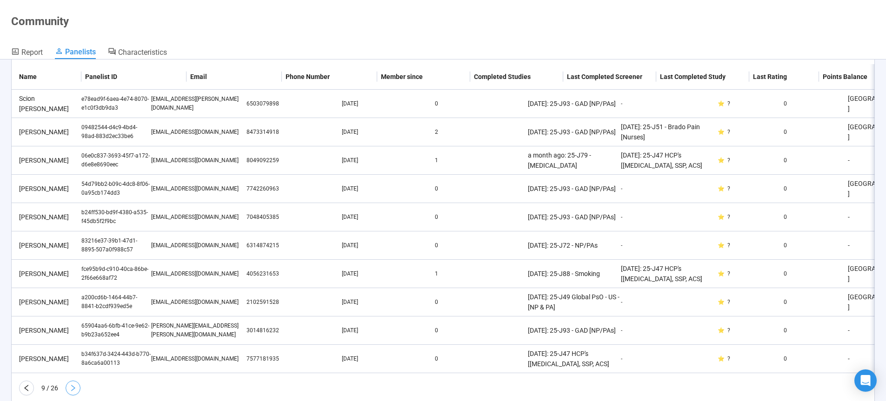
click at [74, 392] on icon "right" at bounding box center [73, 388] width 4 height 7
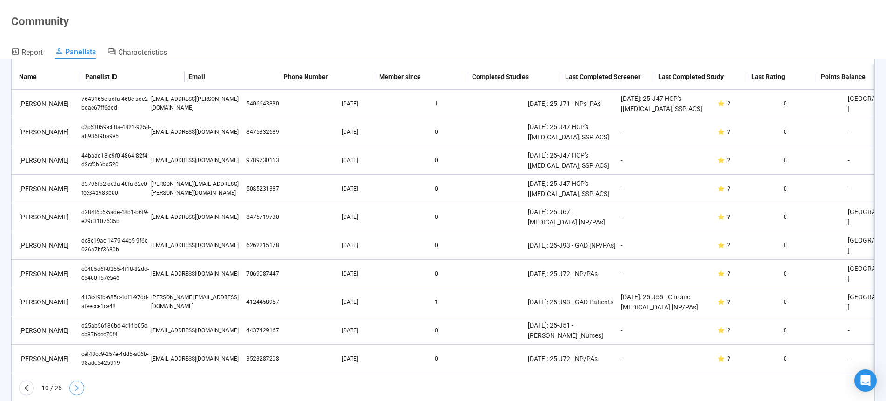
click at [78, 392] on icon "right" at bounding box center [76, 388] width 7 height 7
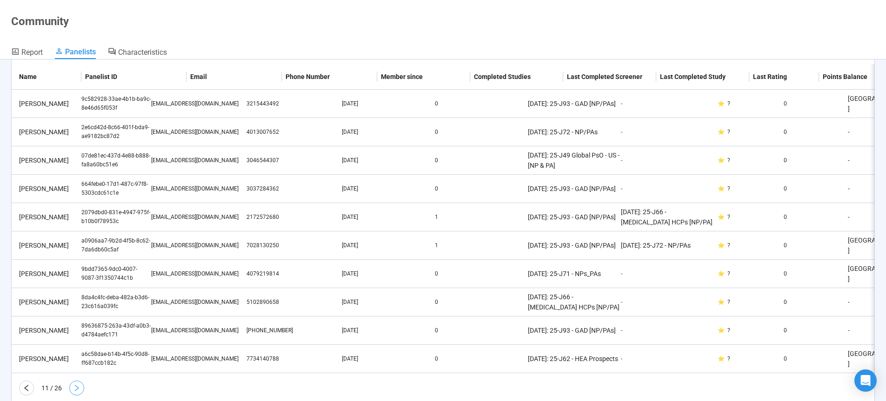
click at [78, 392] on icon "right" at bounding box center [76, 388] width 7 height 7
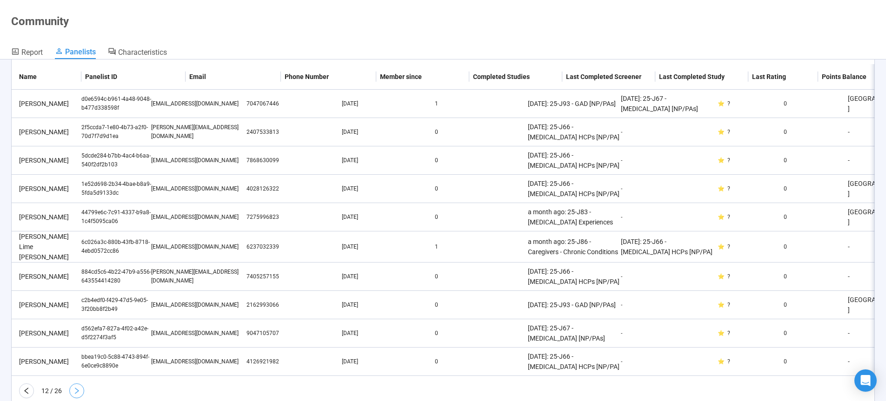
click at [79, 395] on icon "right" at bounding box center [76, 390] width 7 height 7
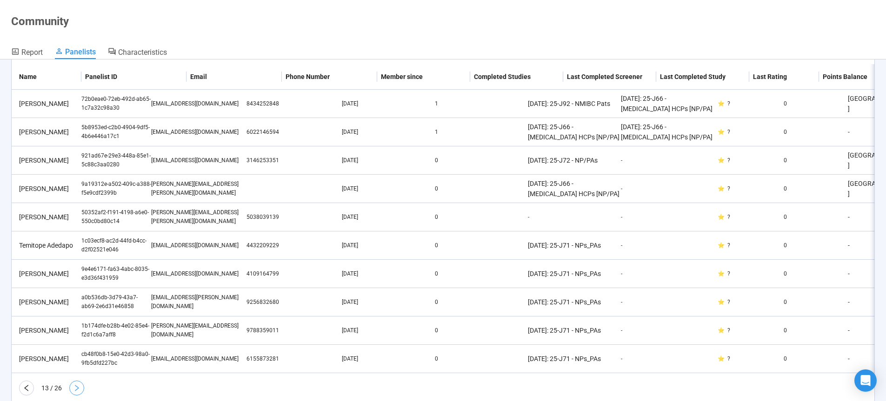
click at [78, 392] on icon "right" at bounding box center [77, 388] width 4 height 7
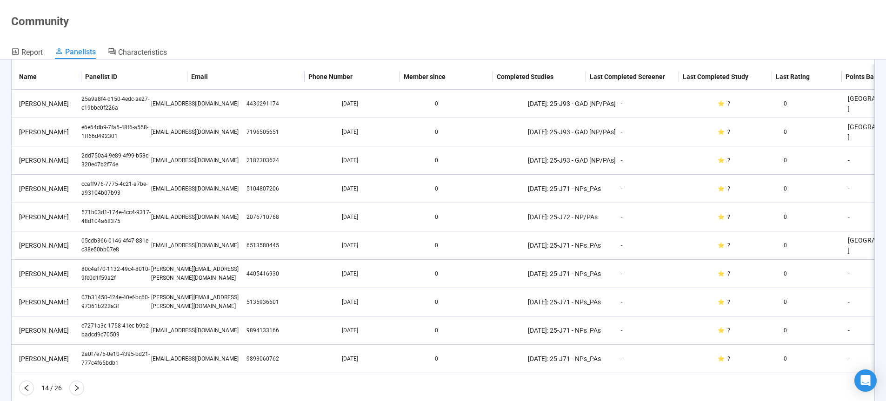
click at [78, 392] on icon "right" at bounding box center [77, 388] width 4 height 7
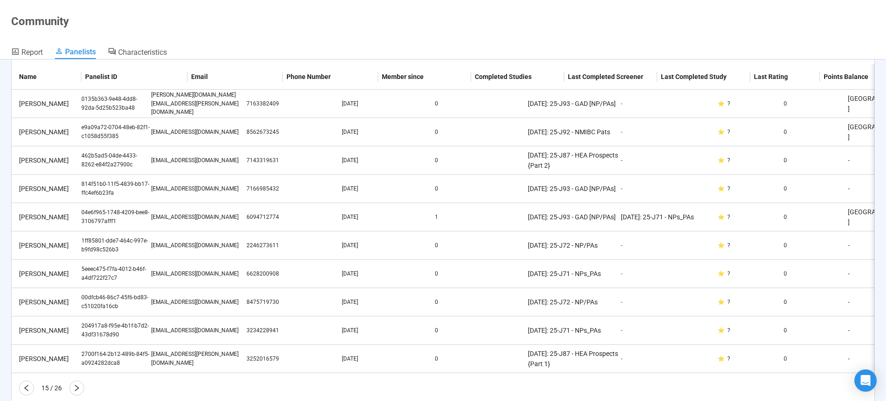
click at [78, 392] on icon "right" at bounding box center [77, 388] width 4 height 7
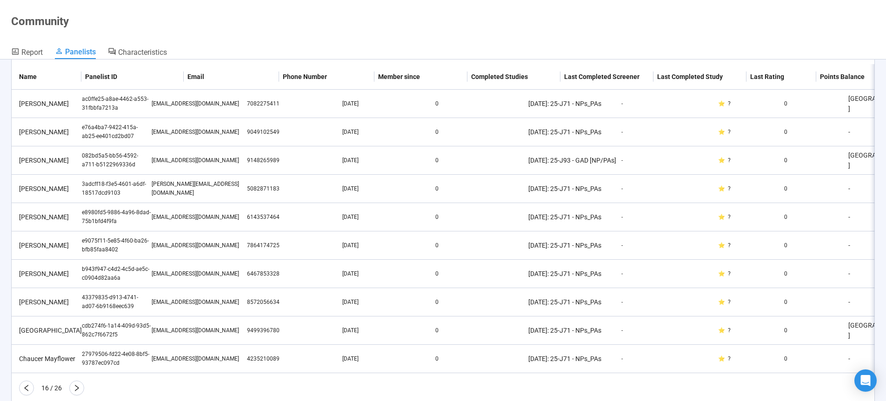
click at [78, 392] on icon "right" at bounding box center [77, 388] width 4 height 7
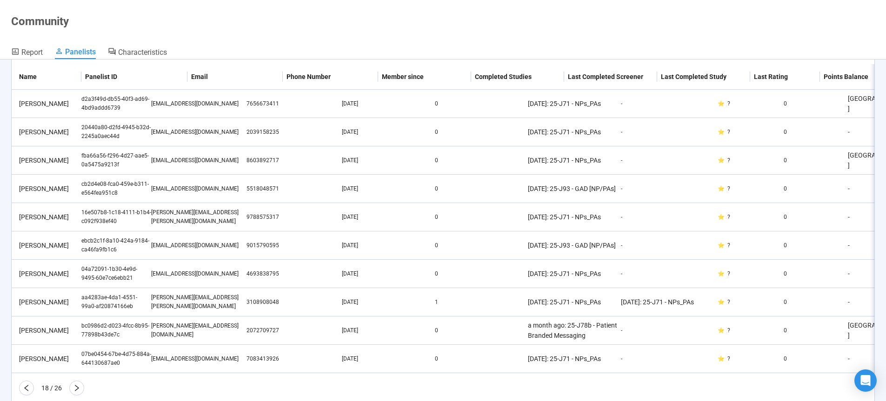
click at [79, 392] on icon "right" at bounding box center [77, 388] width 4 height 7
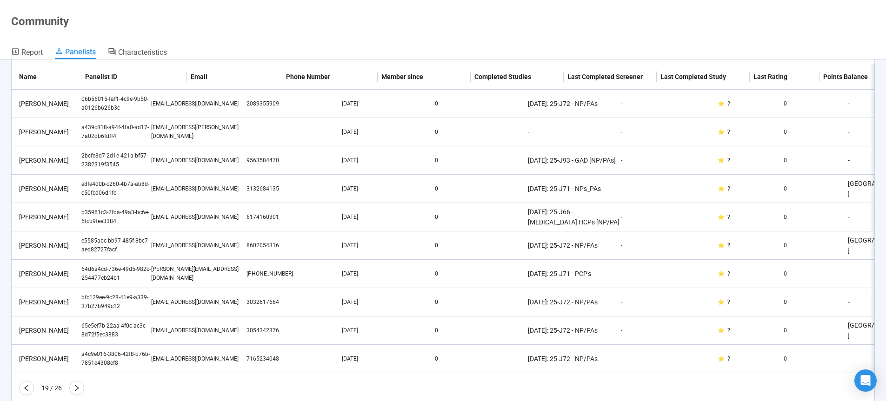
click at [79, 392] on icon "right" at bounding box center [77, 388] width 4 height 7
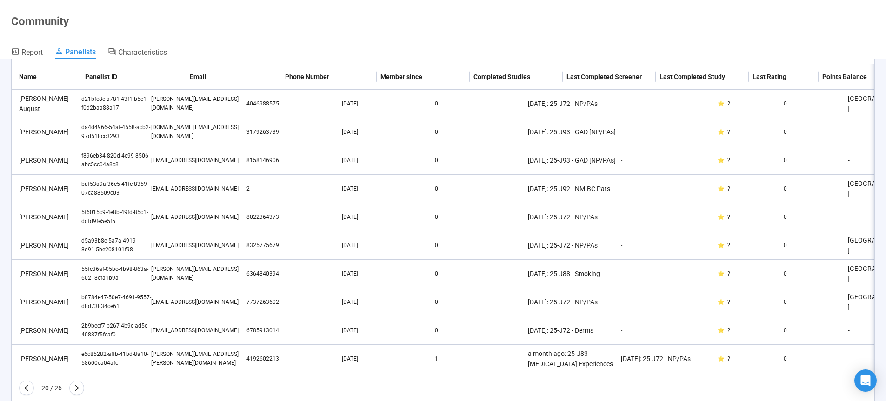
click at [79, 392] on icon "right" at bounding box center [77, 388] width 4 height 7
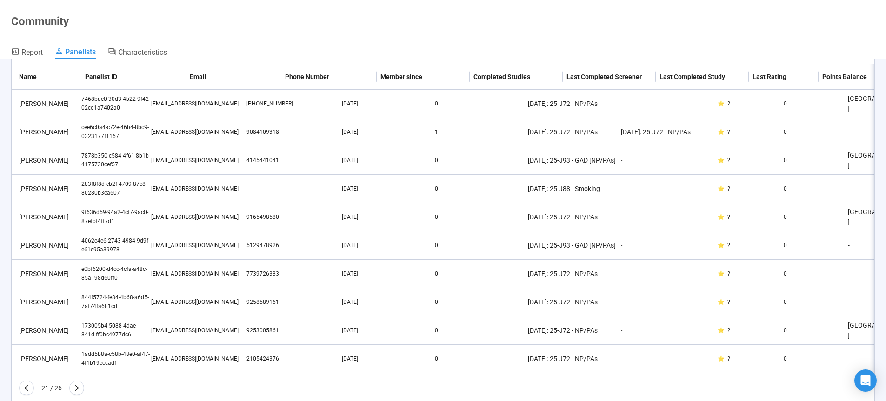
click at [79, 392] on icon "right" at bounding box center [77, 388] width 4 height 7
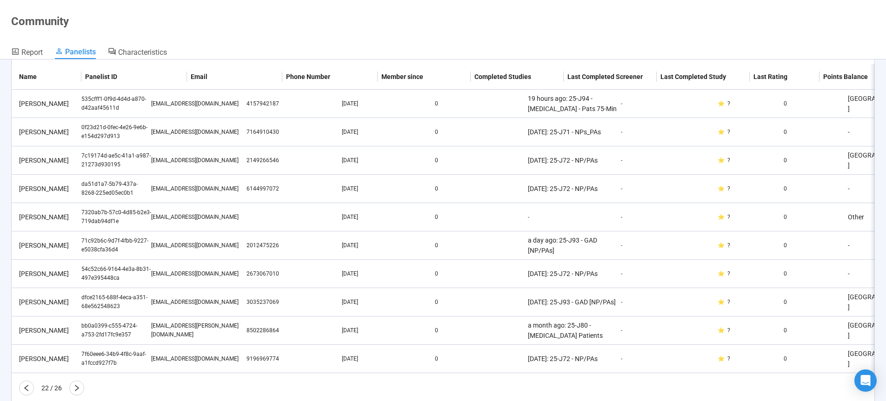
click at [79, 392] on icon "right" at bounding box center [77, 388] width 4 height 7
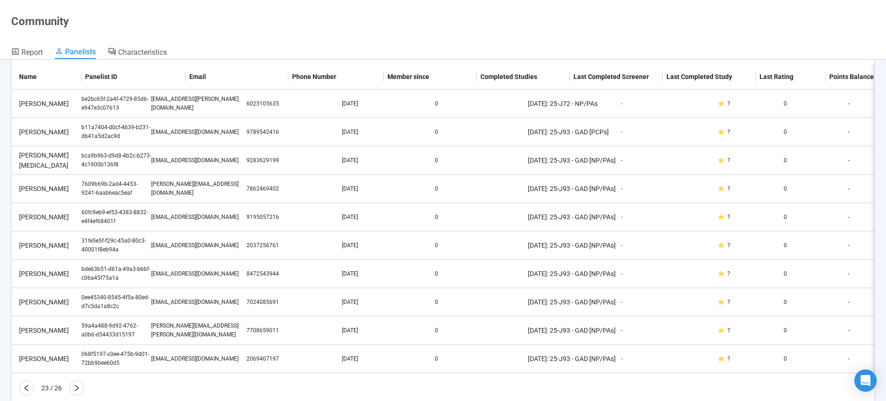
click at [78, 392] on icon "right" at bounding box center [77, 388] width 4 height 7
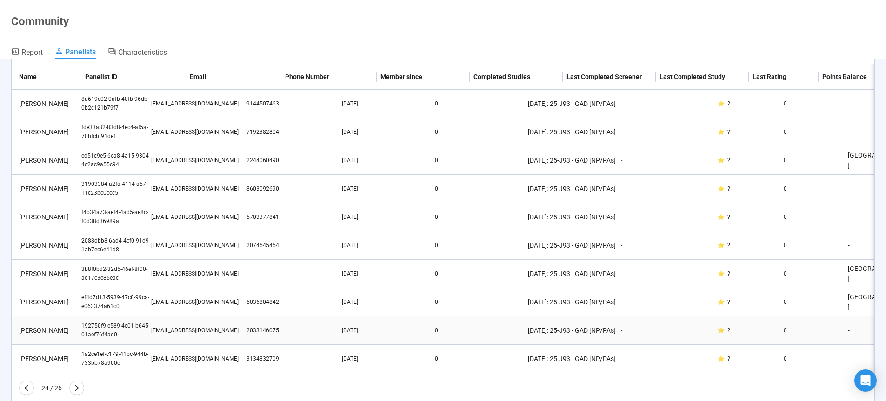
scroll to position [68, 0]
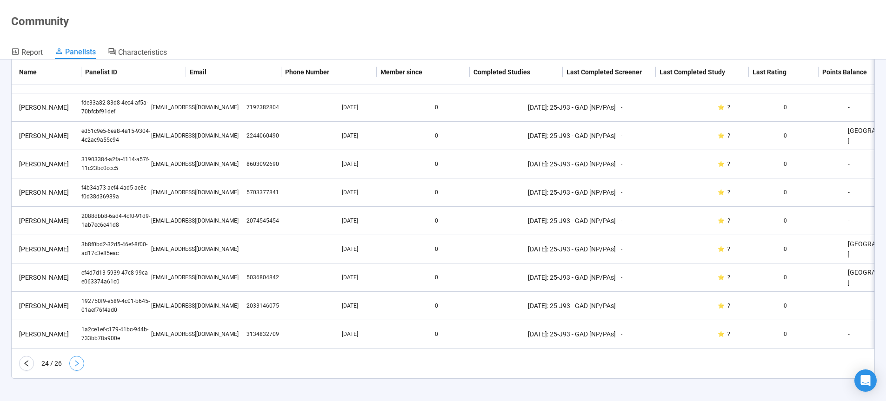
click at [74, 364] on icon "right" at bounding box center [76, 363] width 7 height 7
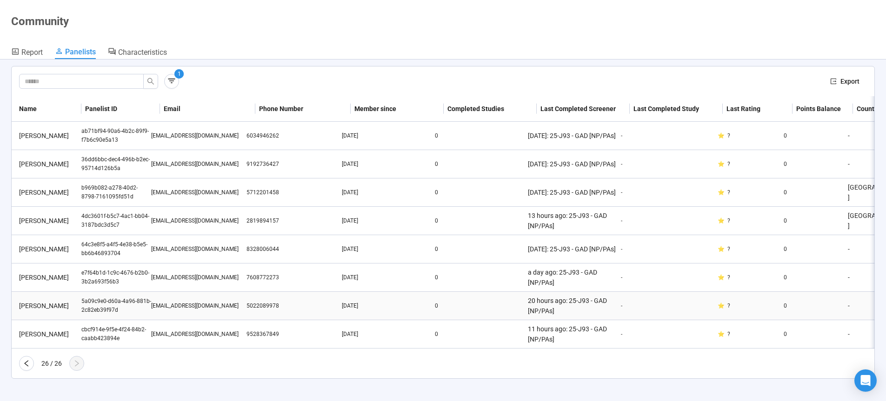
scroll to position [0, 0]
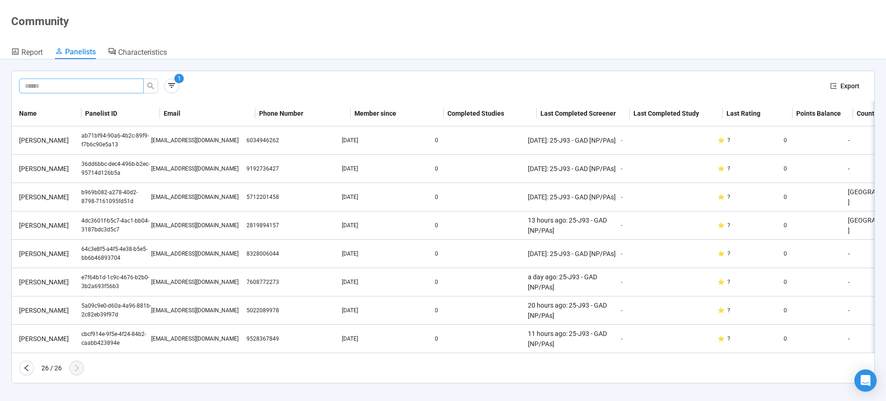
click at [81, 89] on input "text" at bounding box center [78, 86] width 106 height 10
paste input "**********"
click at [150, 86] on icon "search" at bounding box center [150, 85] width 7 height 7
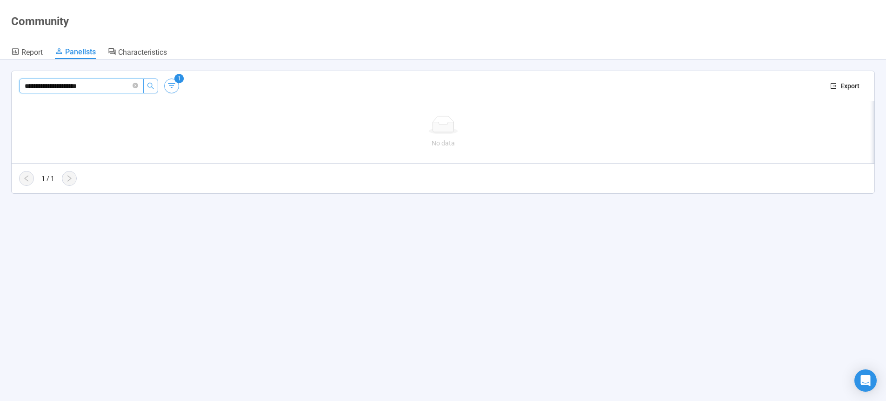
type input "**********"
click at [175, 87] on icon "button" at bounding box center [171, 85] width 9 height 9
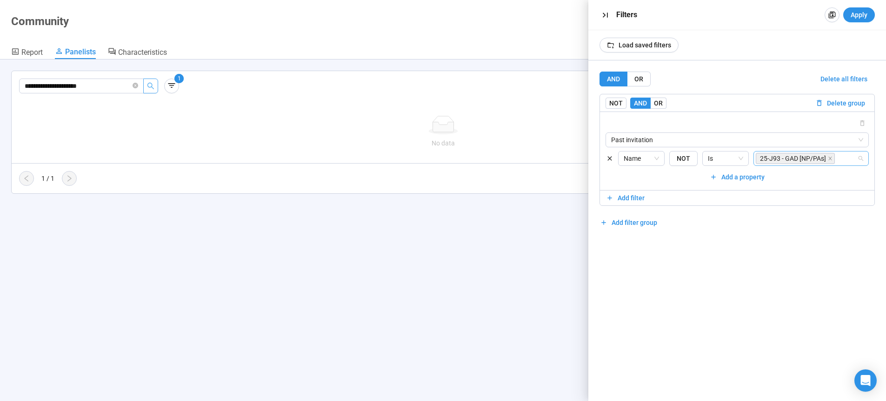
click at [846, 159] on div "25-J93 - GAD [NP/PAs]" at bounding box center [806, 158] width 101 height 13
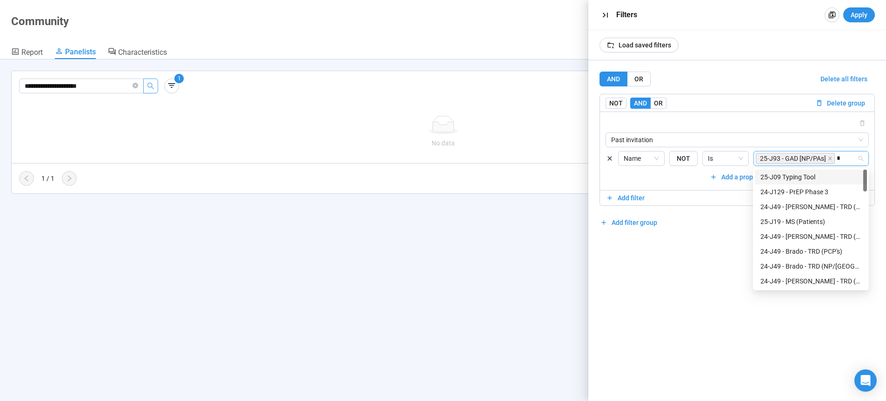
type input "**"
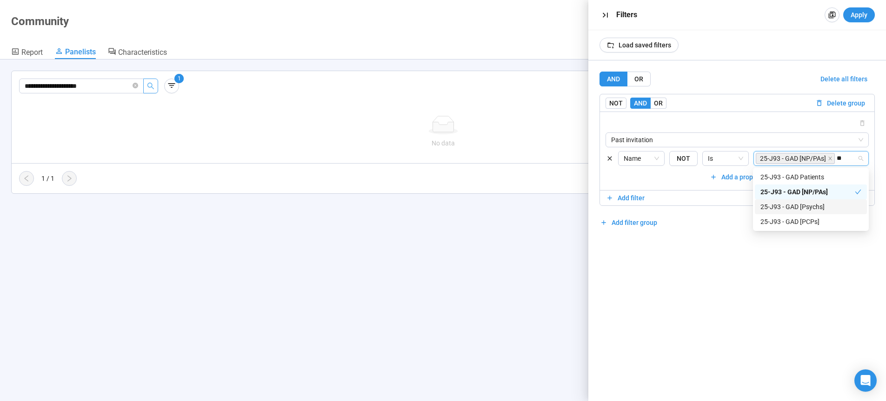
click at [819, 209] on div "25-J93 - GAD [Psychs]" at bounding box center [811, 207] width 101 height 10
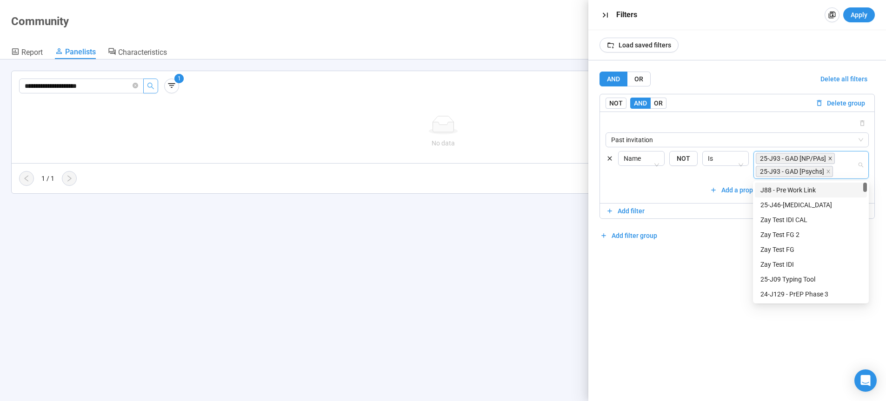
click at [829, 160] on icon "close" at bounding box center [830, 158] width 5 height 5
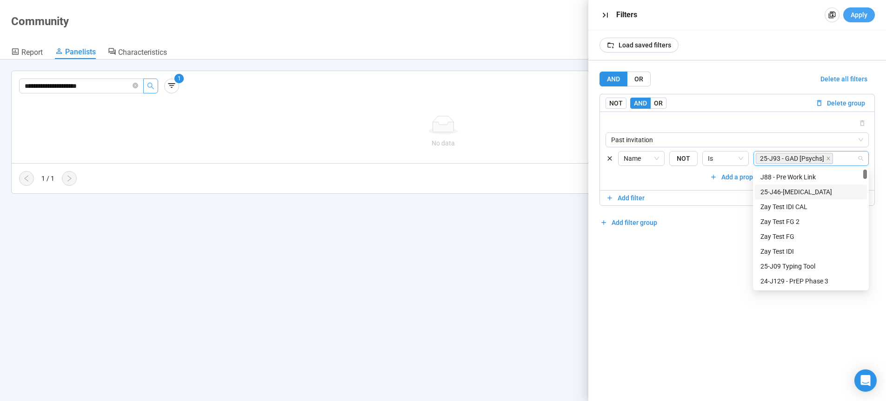
click at [862, 16] on span "Apply" at bounding box center [859, 15] width 17 height 10
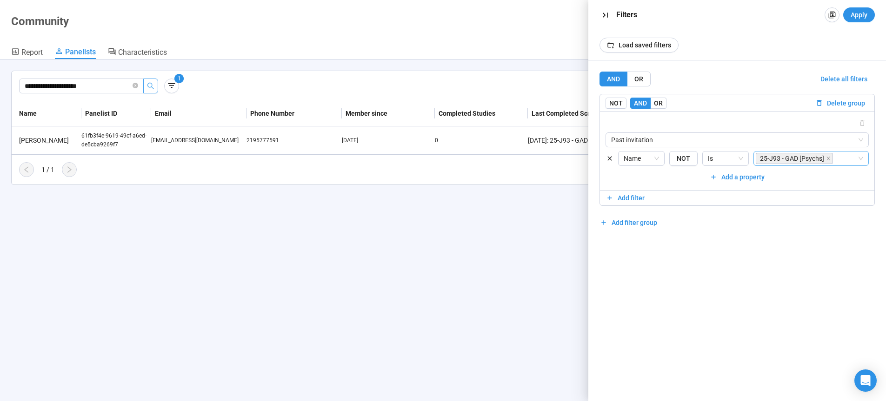
click at [849, 160] on div "25-J93 - GAD [Psychs]" at bounding box center [806, 158] width 101 height 13
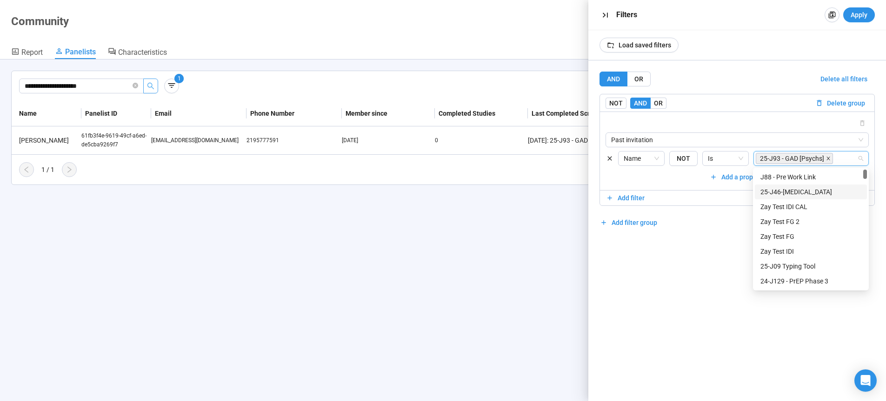
click at [828, 160] on icon "close" at bounding box center [828, 158] width 5 height 5
click at [826, 160] on div at bounding box center [806, 158] width 101 height 11
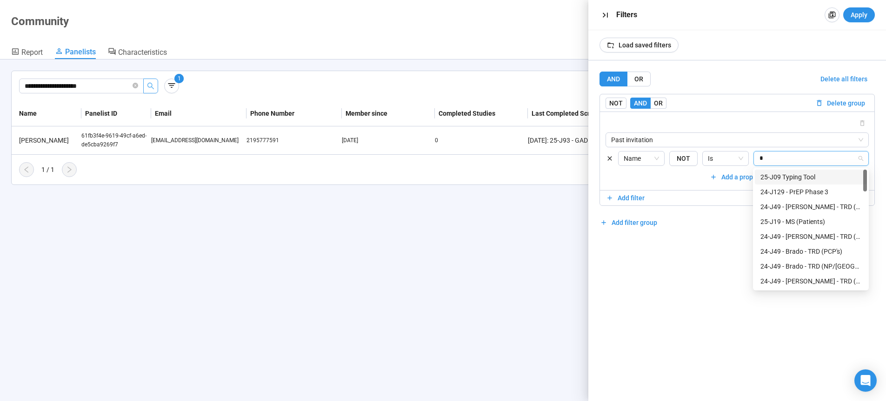
type input "**"
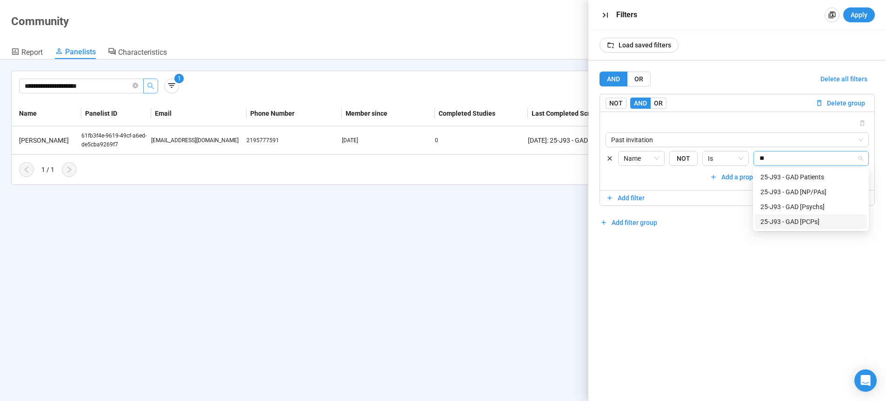
click at [809, 222] on div "25-J93 - GAD [PCPs]" at bounding box center [811, 222] width 101 height 10
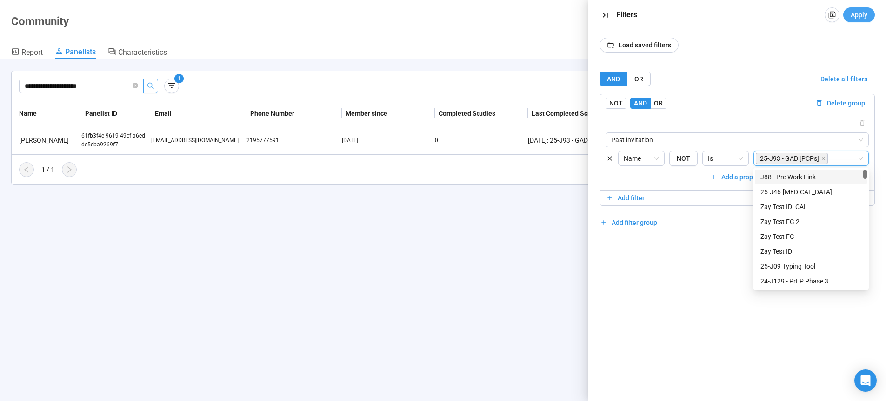
click at [862, 16] on span "Apply" at bounding box center [859, 15] width 17 height 10
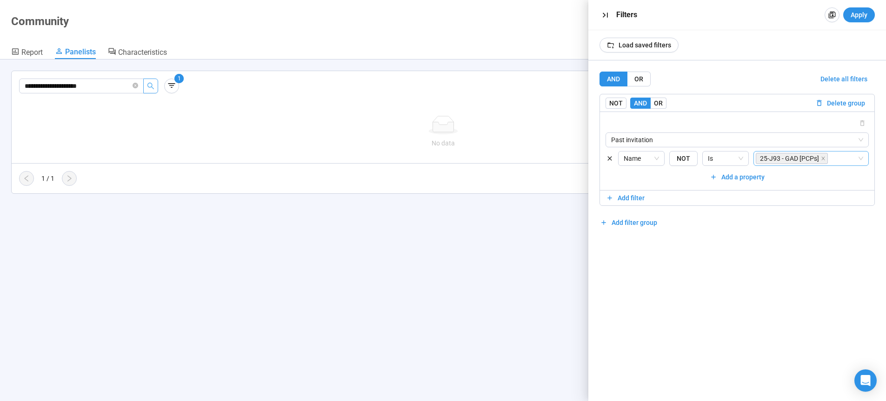
click at [837, 157] on div "25-J93 - GAD [PCPs]" at bounding box center [806, 158] width 101 height 13
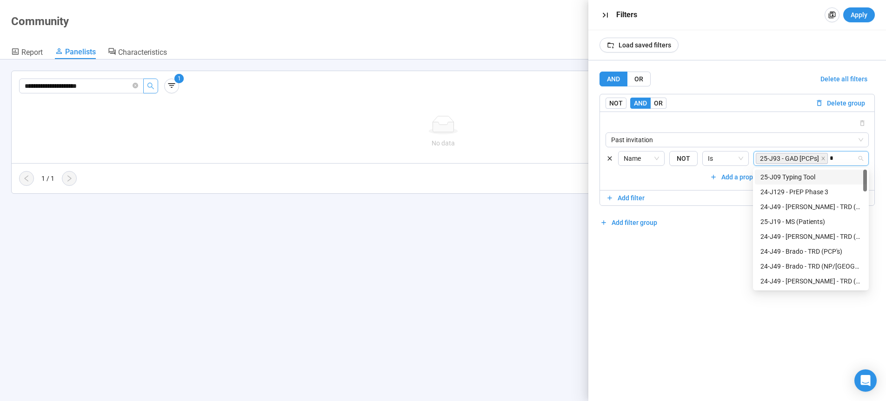
type input "**"
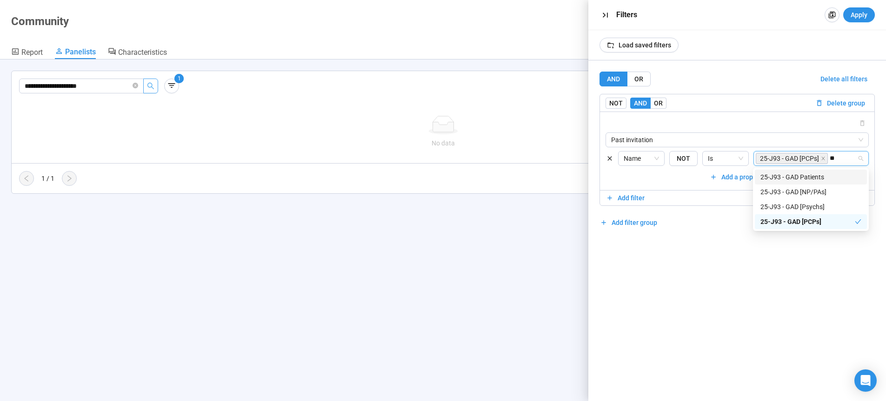
click at [818, 177] on div "25-J93 - GAD Patients" at bounding box center [811, 177] width 101 height 10
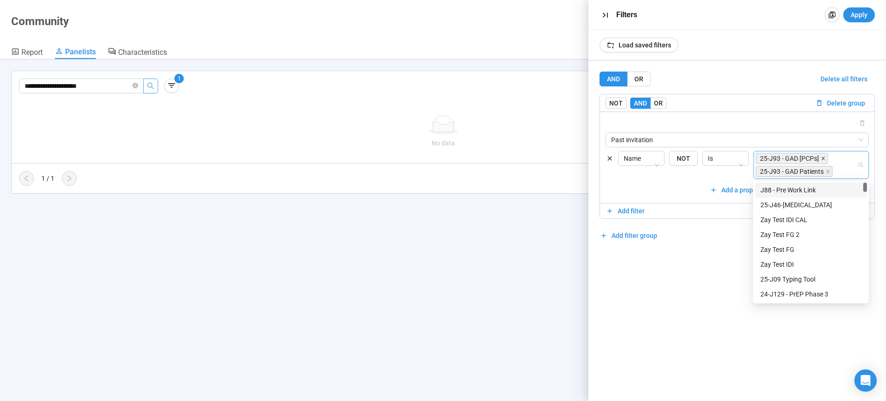
click at [823, 160] on icon "close" at bounding box center [823, 158] width 5 height 5
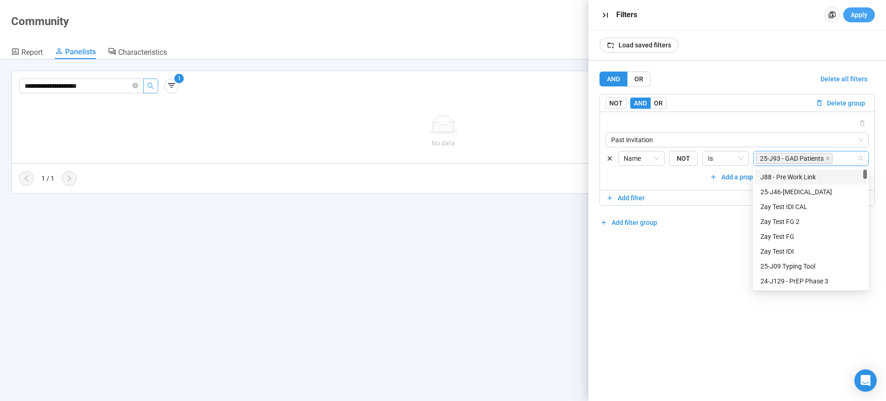
click at [857, 18] on span "Apply" at bounding box center [859, 15] width 17 height 10
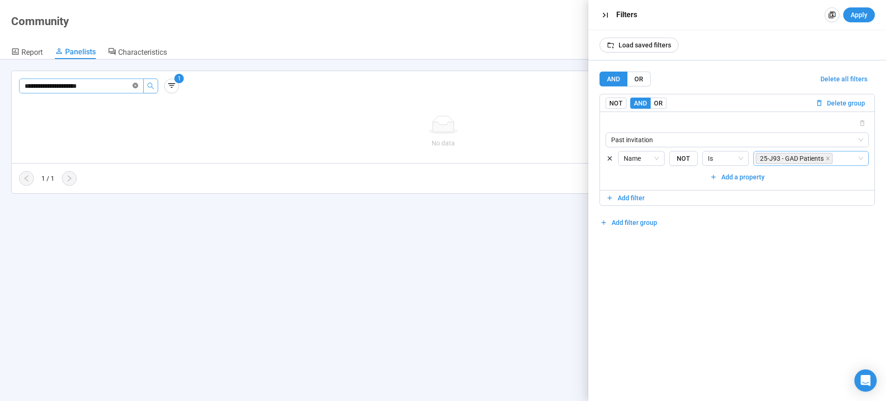
click at [136, 85] on icon "close-circle" at bounding box center [136, 86] width 6 height 6
click at [828, 157] on icon "close" at bounding box center [828, 158] width 5 height 5
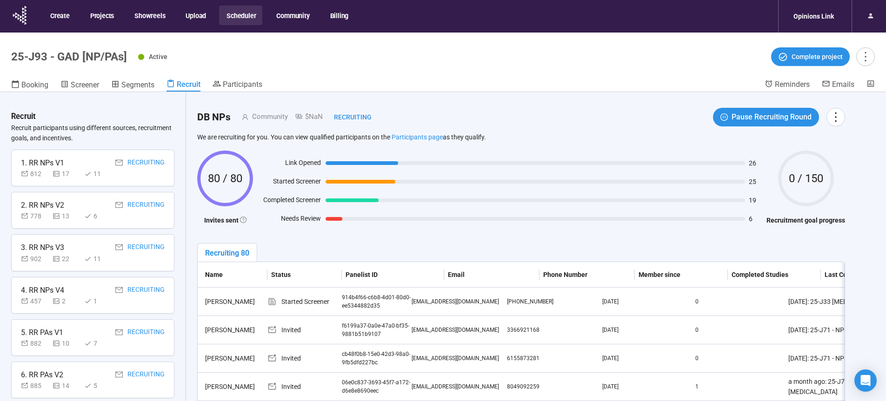
scroll to position [33, 0]
